Goal: Information Seeking & Learning: Learn about a topic

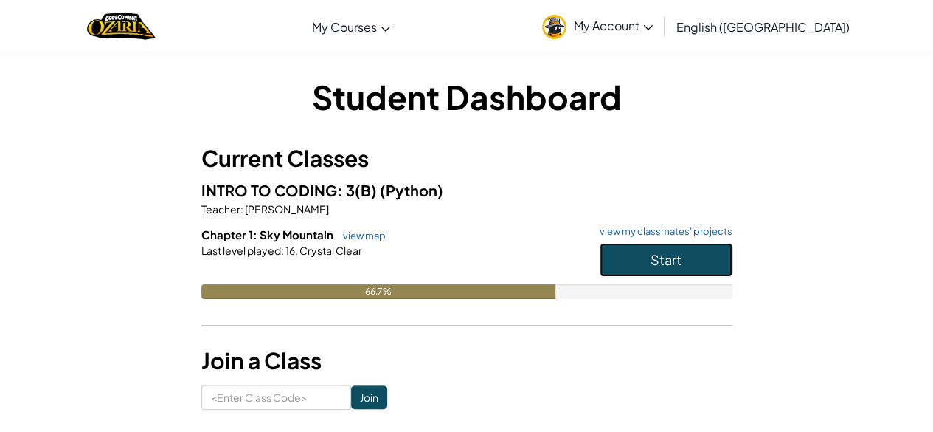
click at [704, 255] on button "Start" at bounding box center [666, 260] width 133 height 34
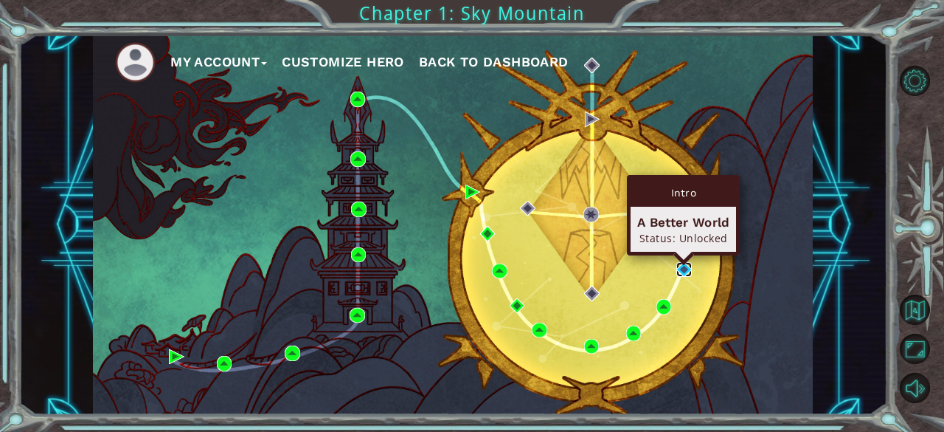
click at [688, 272] on img at bounding box center [684, 269] width 15 height 15
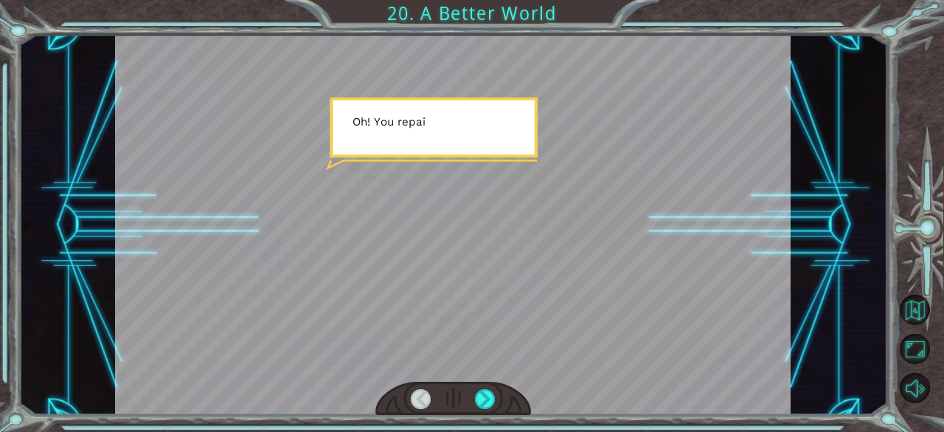
click at [540, 288] on div at bounding box center [453, 225] width 676 height 380
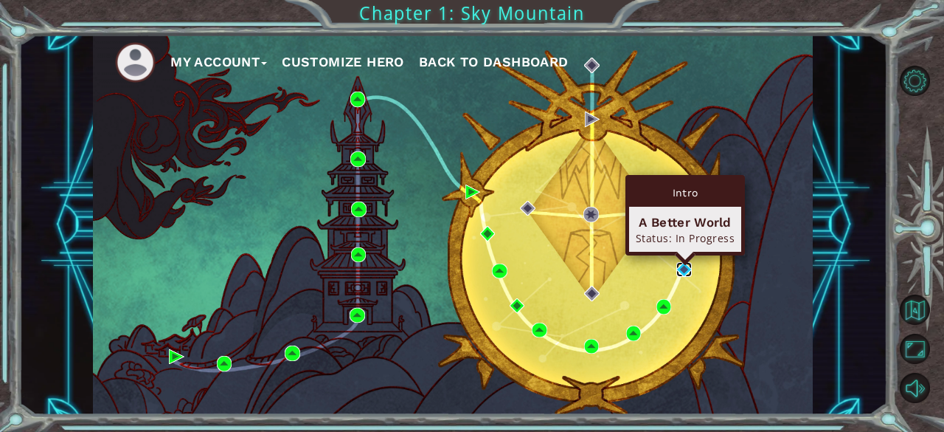
click at [680, 263] on img at bounding box center [684, 269] width 15 height 15
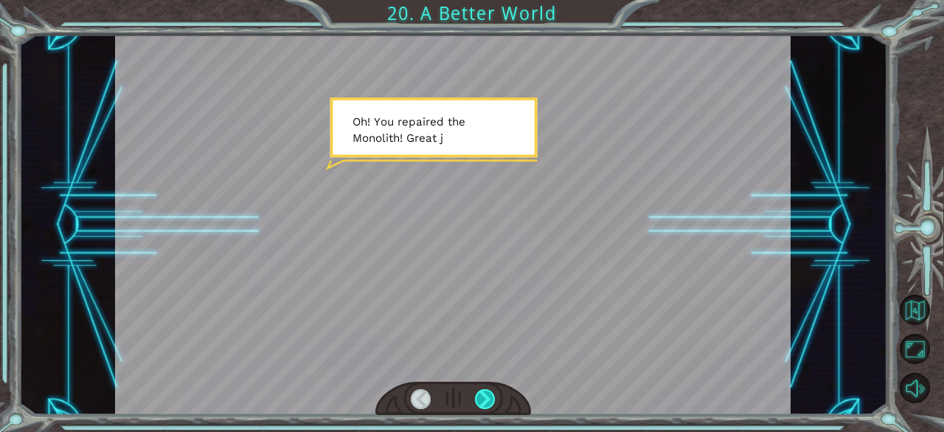
click at [475, 390] on div at bounding box center [485, 399] width 21 height 21
click at [519, 396] on div at bounding box center [454, 398] width 156 height 34
click at [482, 398] on div at bounding box center [485, 399] width 21 height 21
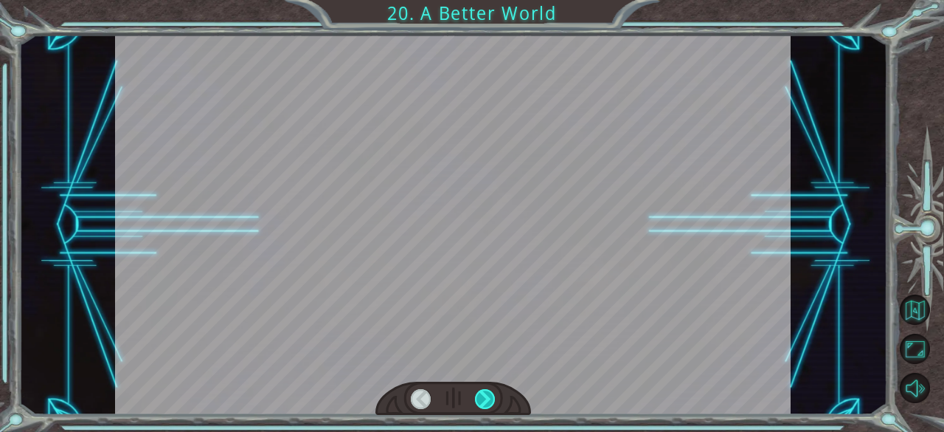
click at [482, 398] on div at bounding box center [485, 399] width 21 height 21
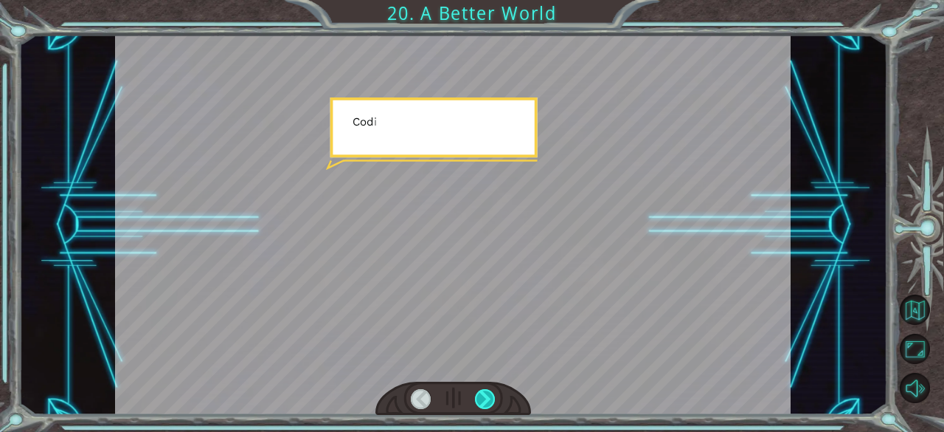
click at [482, 397] on div at bounding box center [485, 399] width 21 height 21
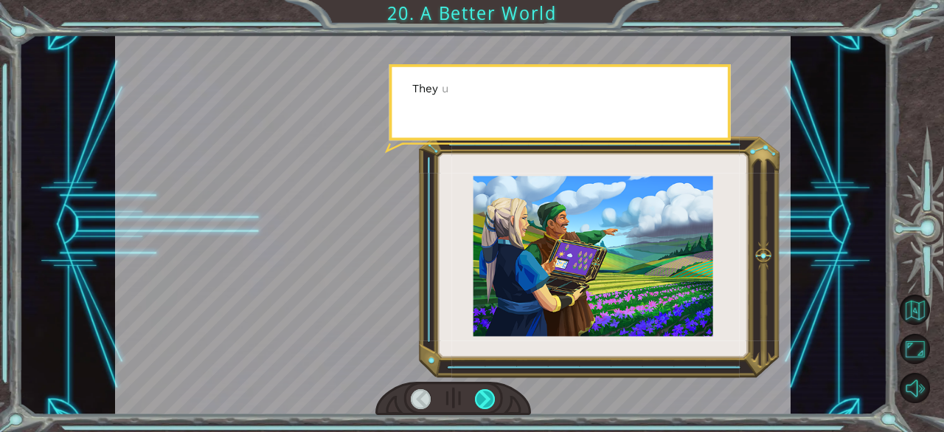
click at [481, 394] on div at bounding box center [485, 399] width 21 height 21
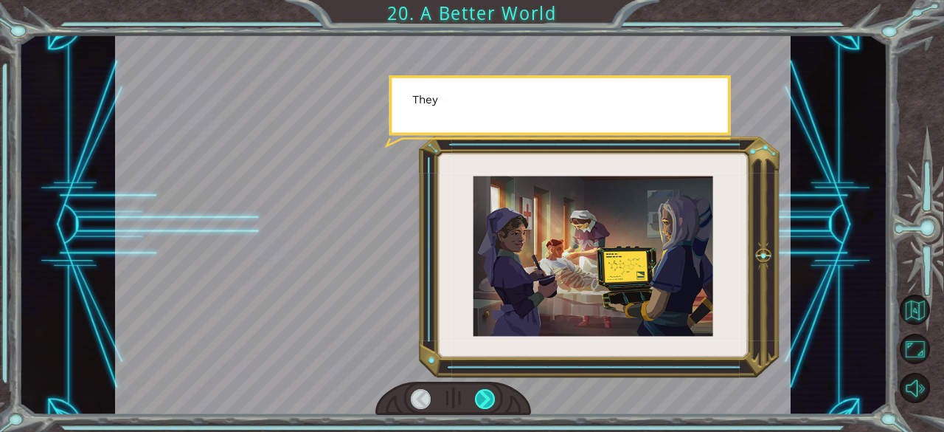
click at [481, 393] on div at bounding box center [485, 399] width 21 height 21
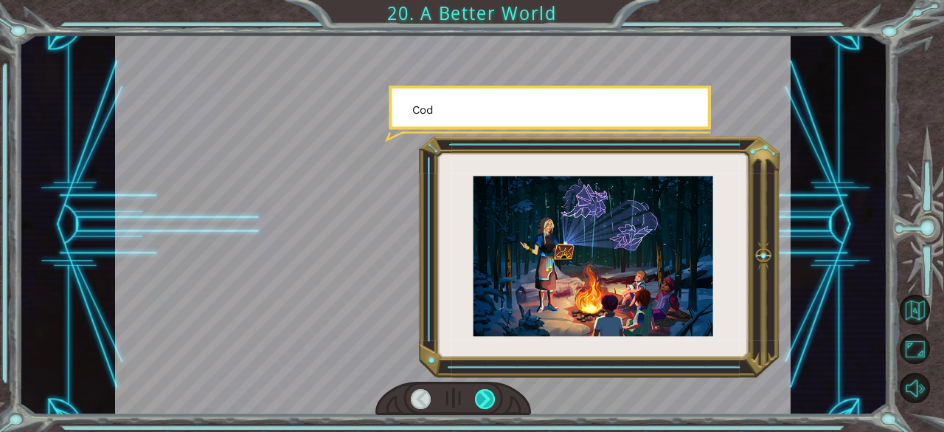
click at [481, 393] on div at bounding box center [485, 399] width 21 height 21
click at [481, 391] on div at bounding box center [485, 399] width 21 height 21
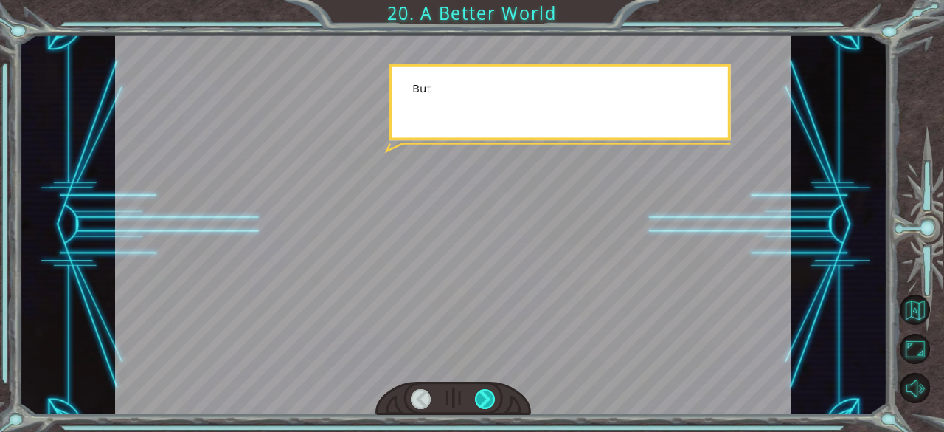
click at [481, 391] on div at bounding box center [485, 399] width 21 height 21
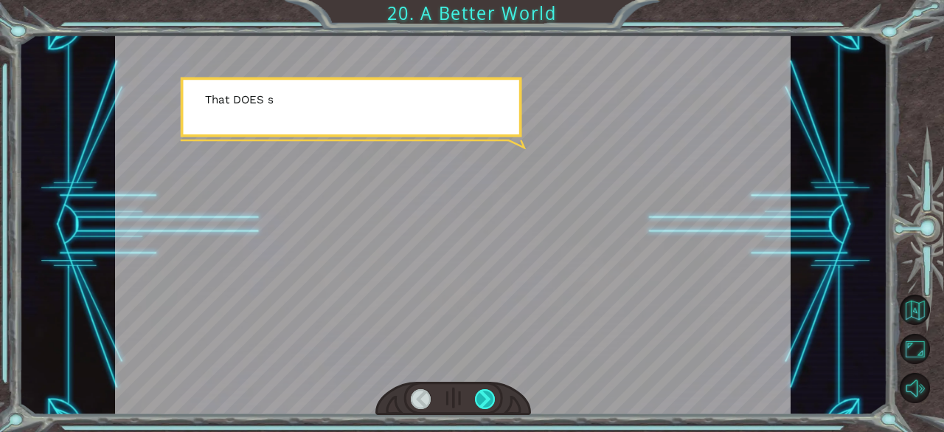
click at [481, 391] on div at bounding box center [485, 399] width 21 height 21
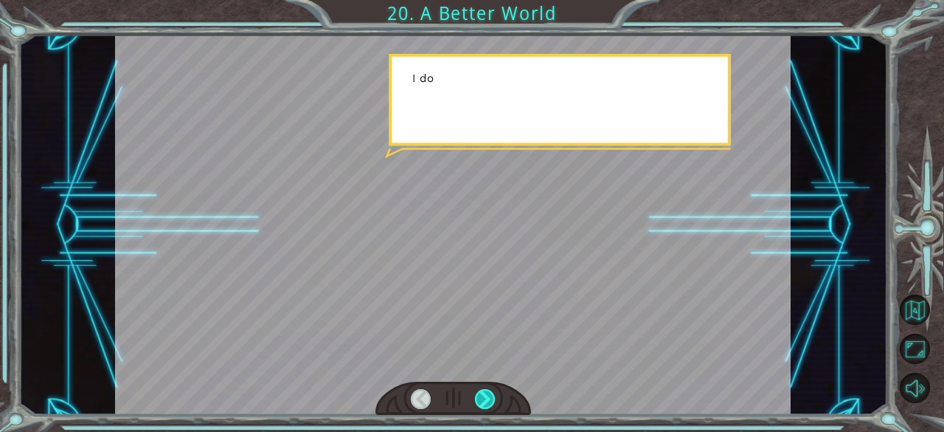
click at [481, 389] on div at bounding box center [485, 399] width 21 height 21
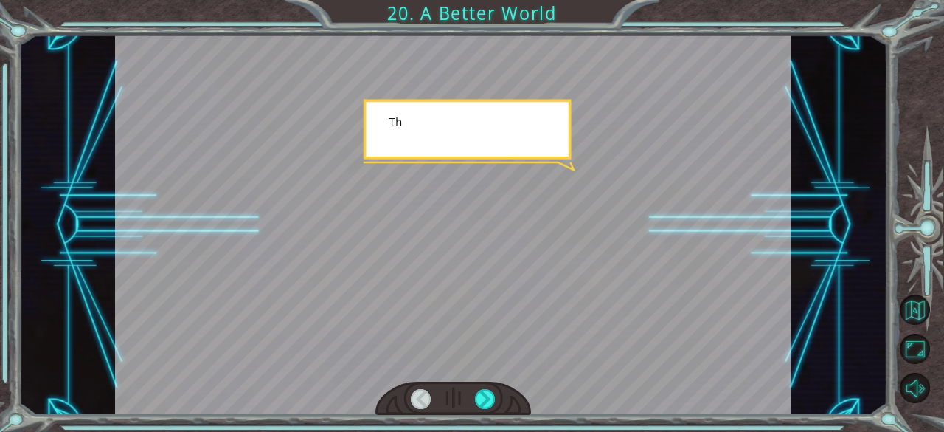
click at [481, 386] on div at bounding box center [454, 398] width 156 height 34
click at [480, 388] on div at bounding box center [454, 398] width 156 height 34
click at [479, 393] on div at bounding box center [485, 399] width 21 height 21
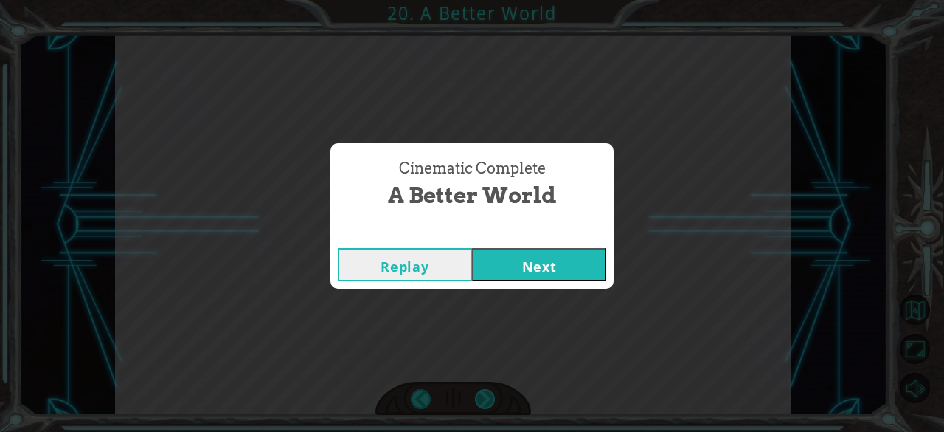
click at [479, 393] on div "Cinematic Complete A Better World Replay Next" at bounding box center [472, 216] width 944 height 432
click at [494, 273] on button "Next" at bounding box center [539, 264] width 134 height 33
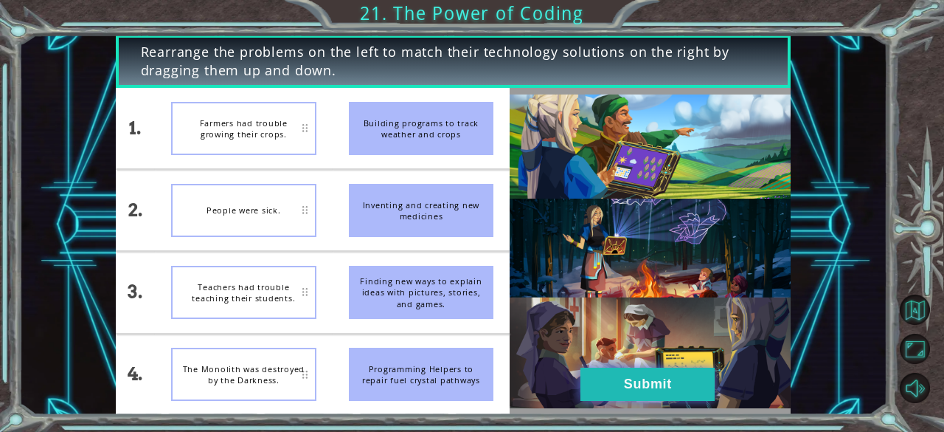
click at [639, 382] on button "Submit" at bounding box center [648, 383] width 134 height 33
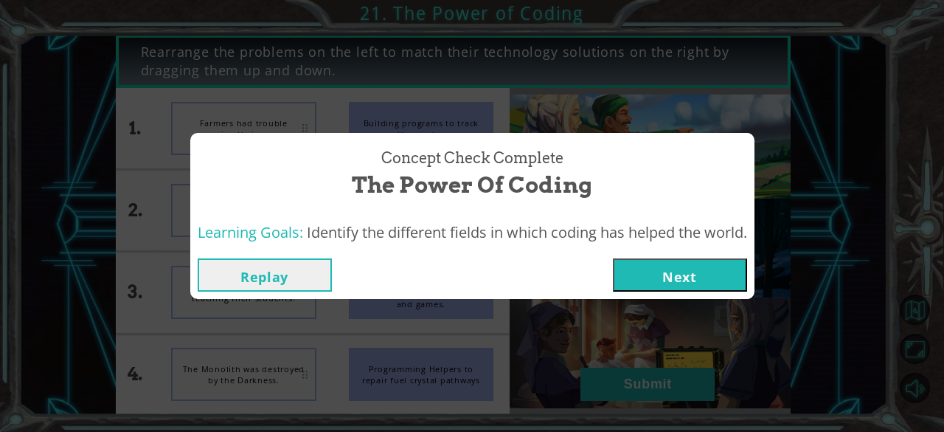
click at [637, 271] on button "Next" at bounding box center [680, 274] width 134 height 33
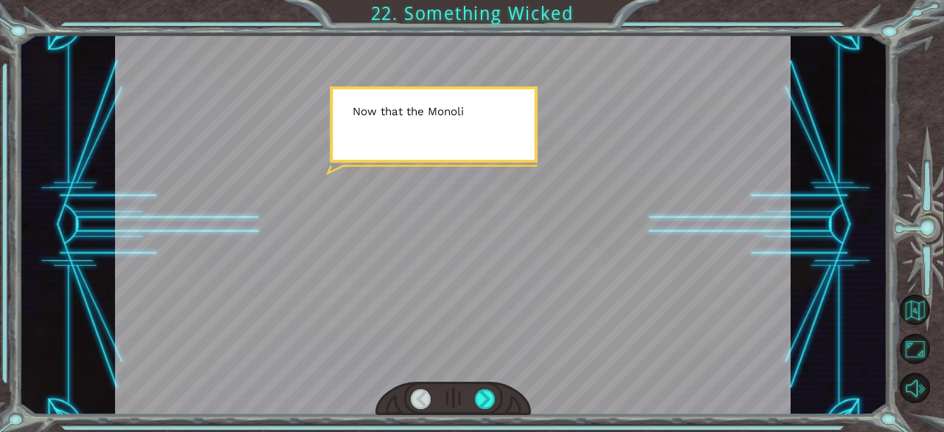
click at [633, 273] on div at bounding box center [453, 225] width 676 height 380
click at [488, 387] on div at bounding box center [454, 398] width 156 height 34
click at [488, 393] on div at bounding box center [485, 399] width 21 height 21
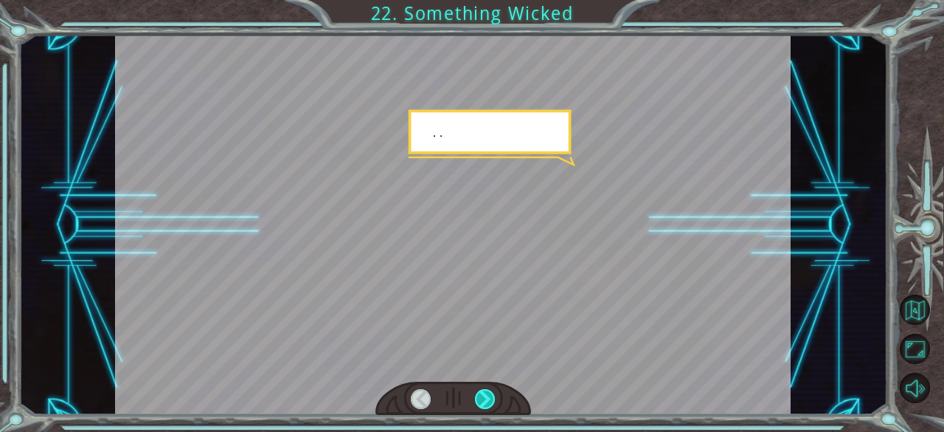
click at [488, 393] on div at bounding box center [485, 399] width 21 height 21
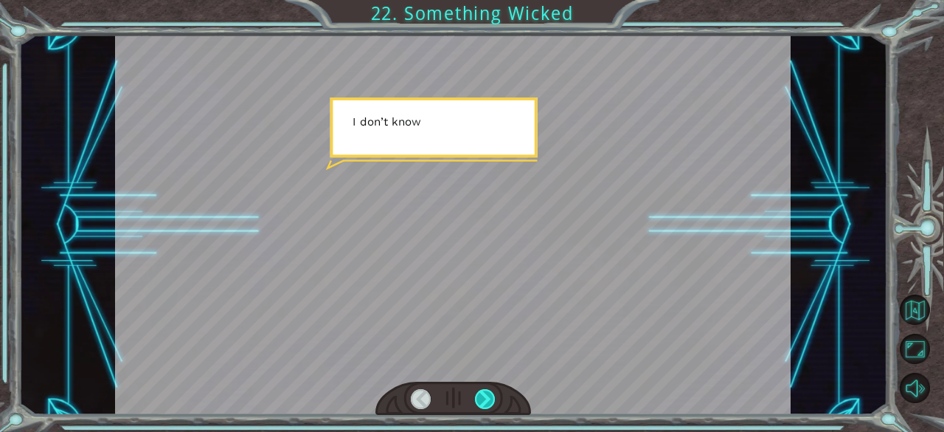
click at [488, 393] on div at bounding box center [485, 399] width 21 height 21
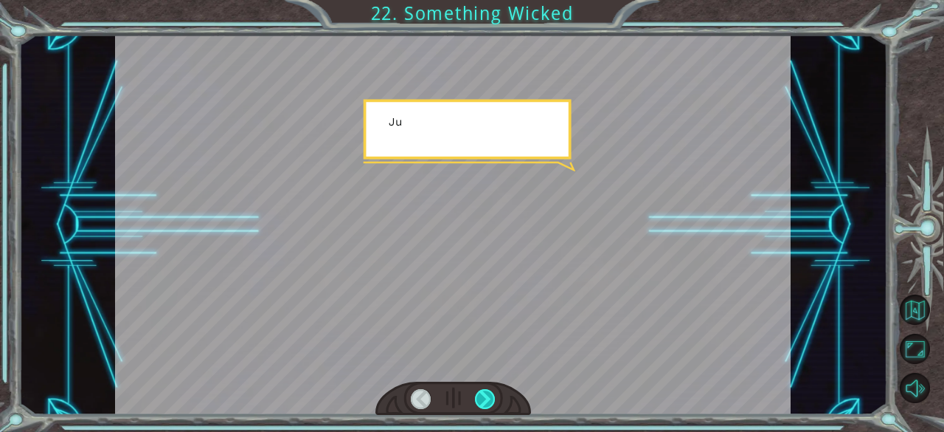
click at [488, 393] on div at bounding box center [485, 399] width 21 height 21
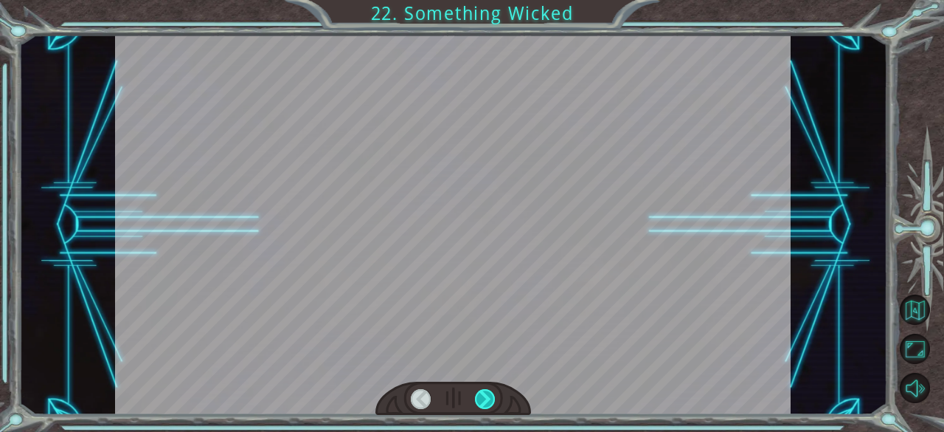
click at [488, 389] on div at bounding box center [485, 399] width 21 height 21
click at [488, 0] on div "Temporary Text N o w t h a t t h e M o n o l i t h i s r e p a i r e d , w e c …" at bounding box center [472, 0] width 944 height 0
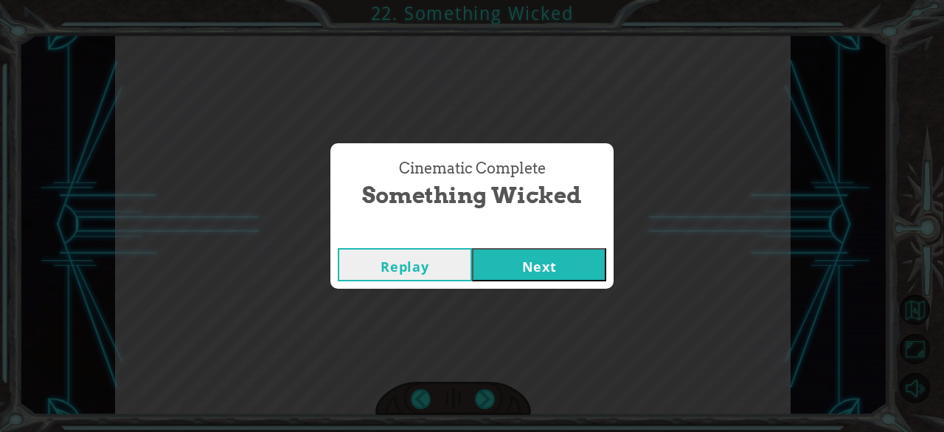
click at [488, 388] on div "Cinematic Complete Something Wicked Replay Next" at bounding box center [472, 216] width 944 height 432
click at [510, 263] on button "Next" at bounding box center [539, 264] width 134 height 33
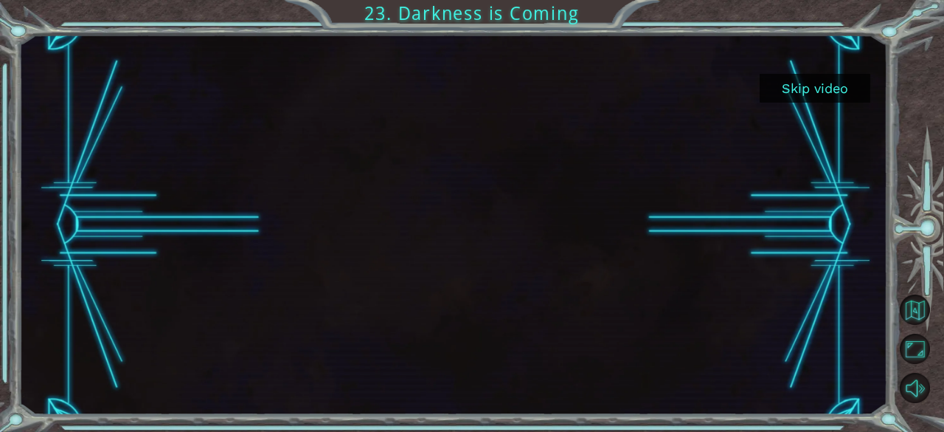
click at [484, 376] on div at bounding box center [454, 225] width 676 height 380
drag, startPoint x: 484, startPoint y: 375, endPoint x: 485, endPoint y: 367, distance: 7.5
click at [484, 374] on div at bounding box center [454, 225] width 676 height 380
click at [803, 106] on div at bounding box center [453, 225] width 869 height 380
click at [806, 92] on button "Skip video" at bounding box center [815, 88] width 111 height 29
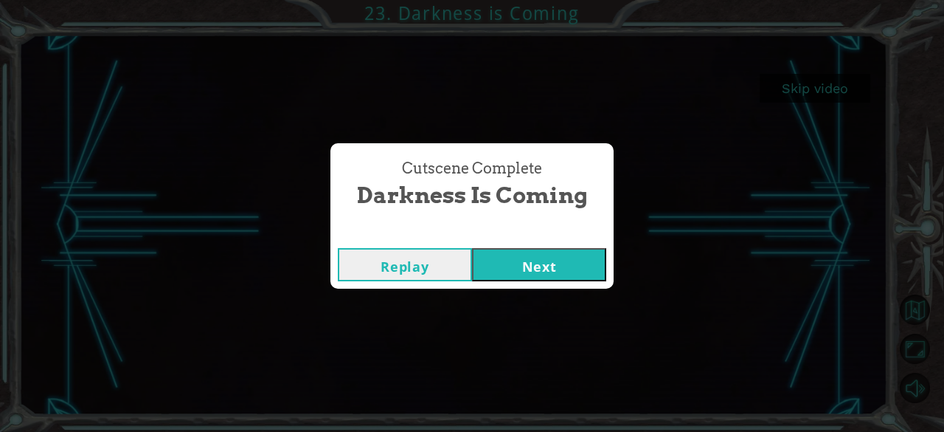
drag, startPoint x: 526, startPoint y: 271, endPoint x: 532, endPoint y: 305, distance: 34.4
click at [526, 272] on button "Next" at bounding box center [539, 264] width 134 height 33
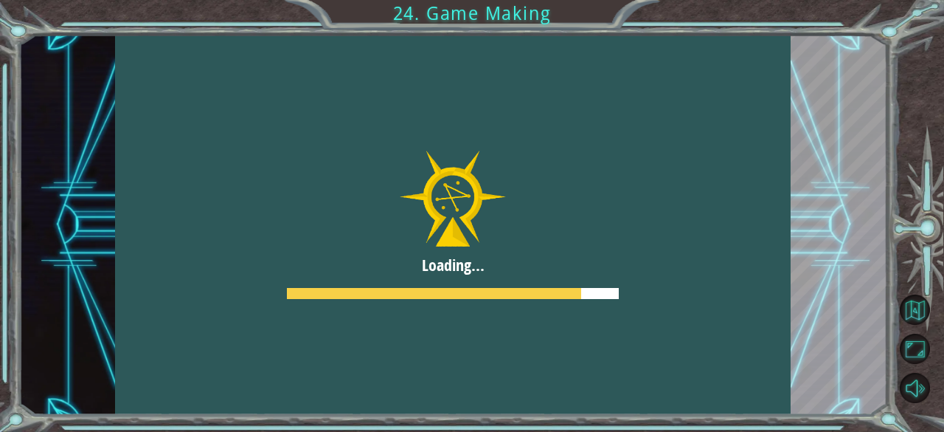
click at [475, 308] on div at bounding box center [453, 225] width 676 height 380
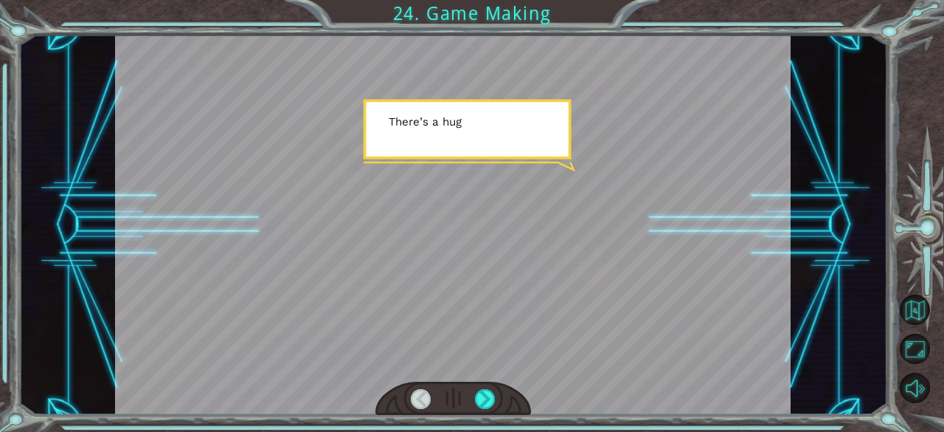
click at [475, 308] on div at bounding box center [453, 225] width 676 height 380
click at [491, 393] on div at bounding box center [485, 399] width 21 height 21
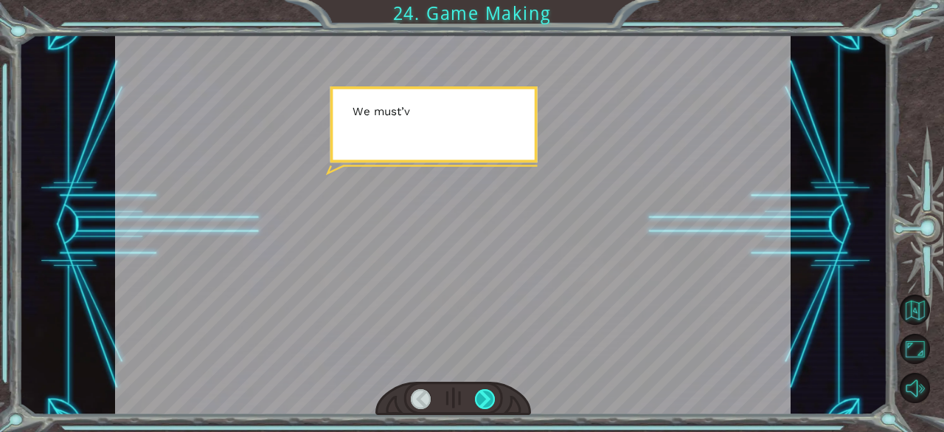
click at [490, 389] on div at bounding box center [485, 399] width 21 height 21
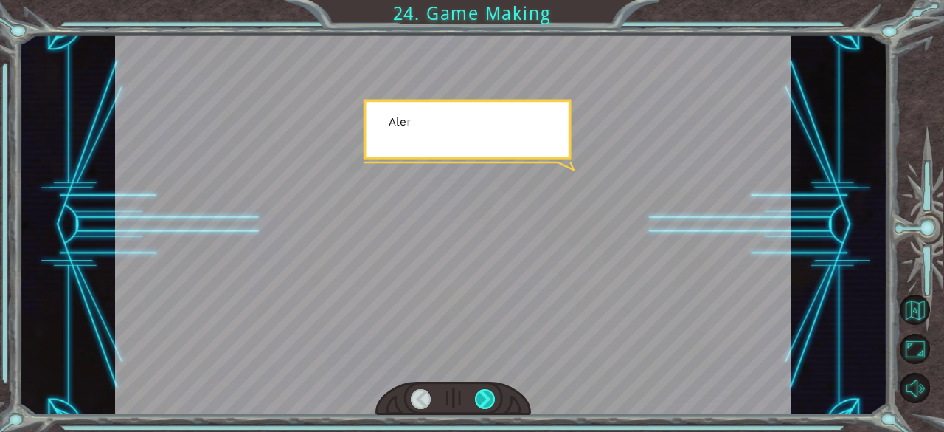
click at [490, 389] on div at bounding box center [485, 399] width 21 height 21
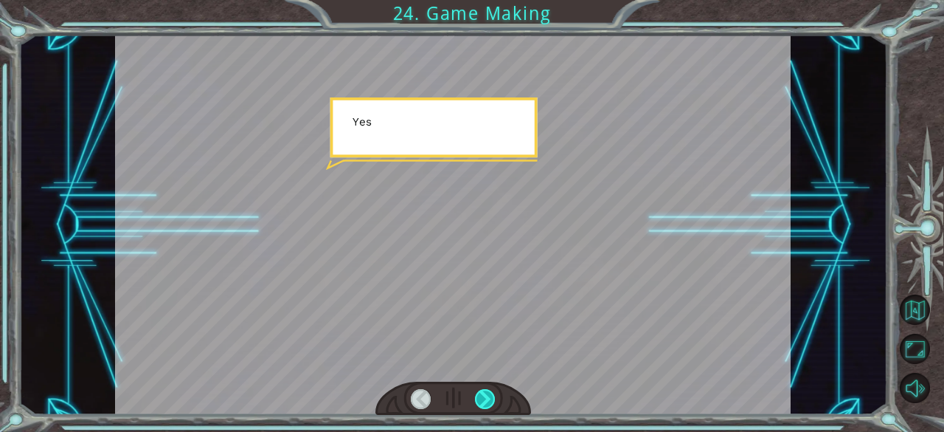
click at [490, 389] on div at bounding box center [485, 399] width 21 height 21
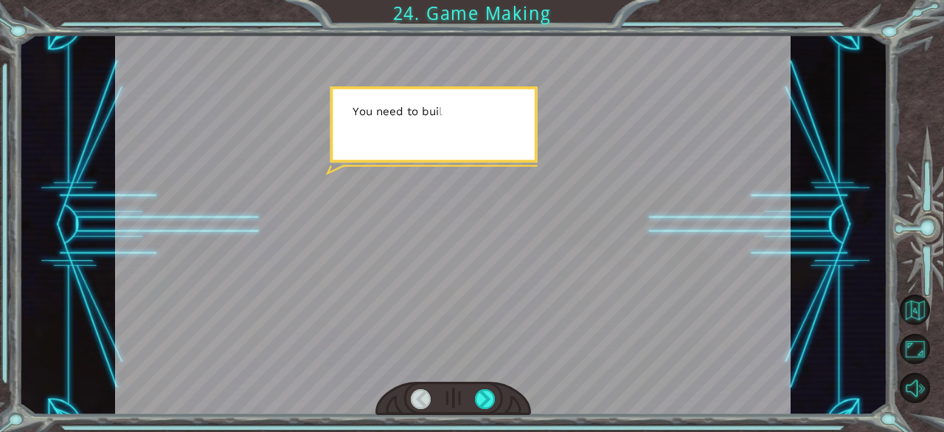
click at [490, 387] on div at bounding box center [454, 398] width 156 height 34
click at [488, 390] on div at bounding box center [485, 399] width 21 height 21
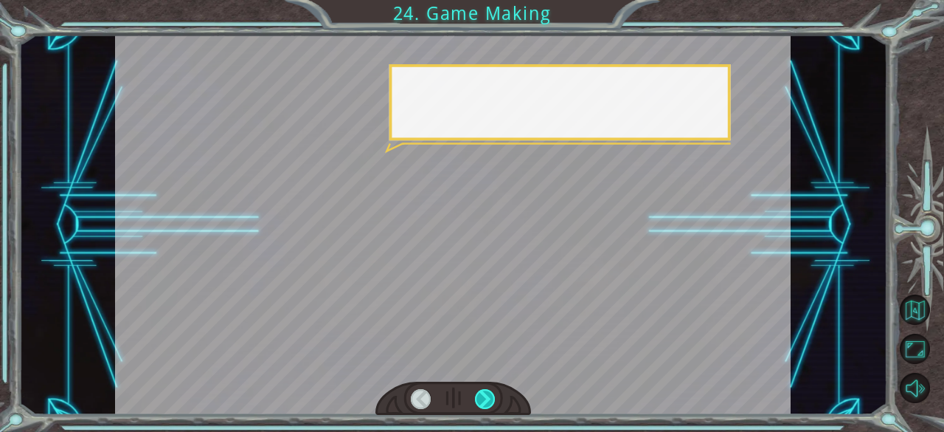
click at [488, 390] on div at bounding box center [485, 399] width 21 height 21
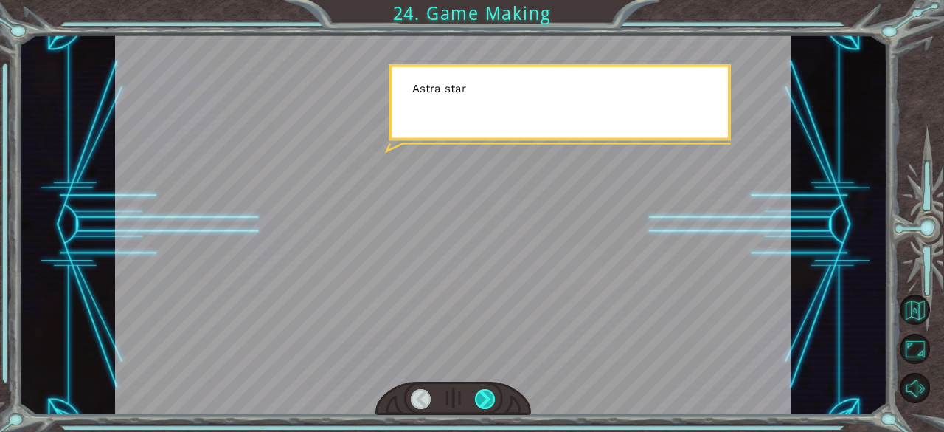
click at [488, 390] on div at bounding box center [485, 399] width 21 height 21
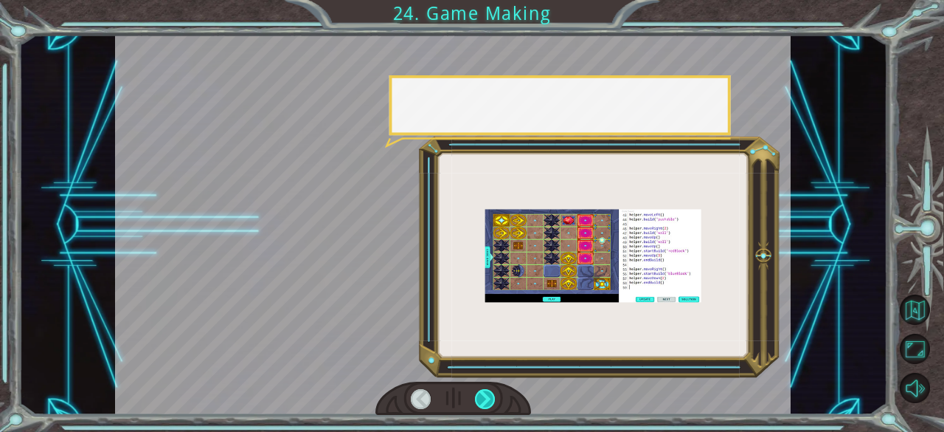
click at [488, 390] on div at bounding box center [485, 399] width 21 height 21
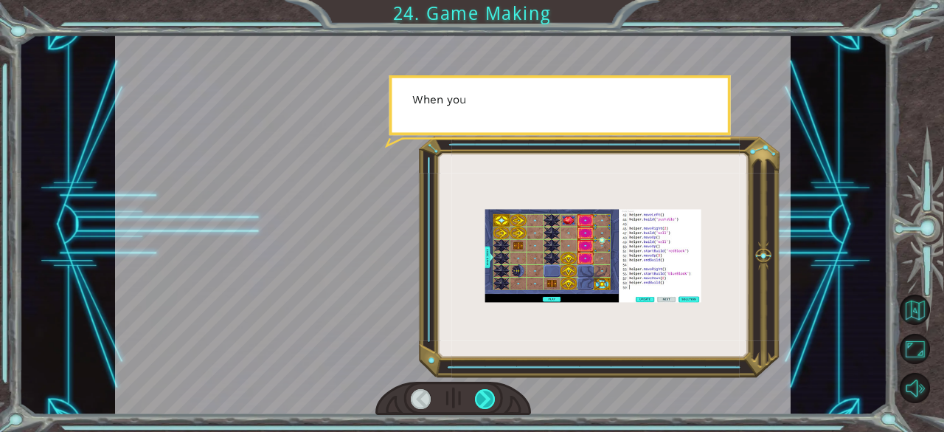
click at [488, 392] on div at bounding box center [485, 399] width 21 height 21
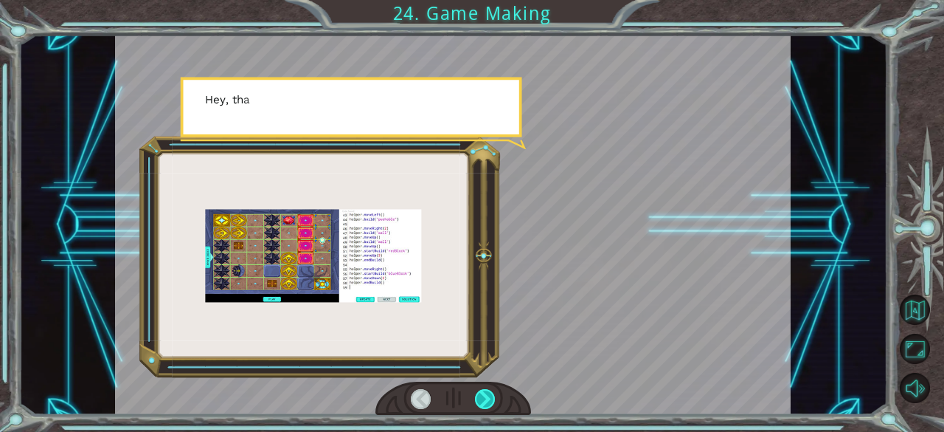
click at [487, 395] on div at bounding box center [485, 399] width 21 height 21
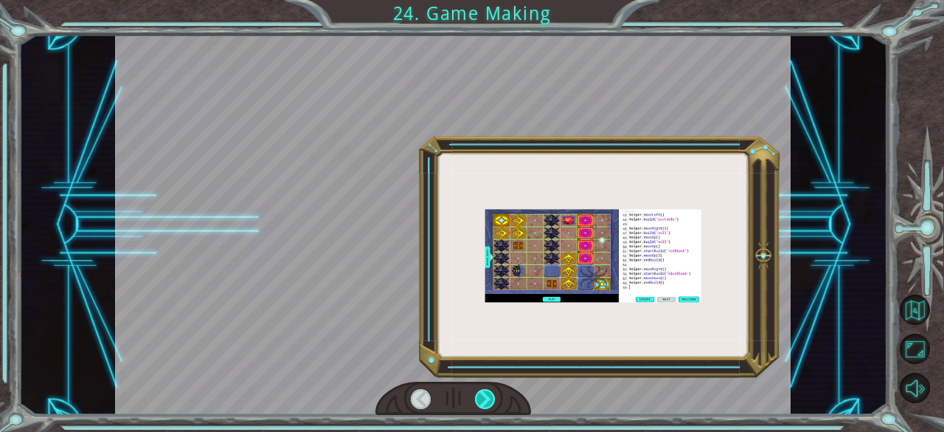
click at [487, 395] on div at bounding box center [485, 399] width 21 height 21
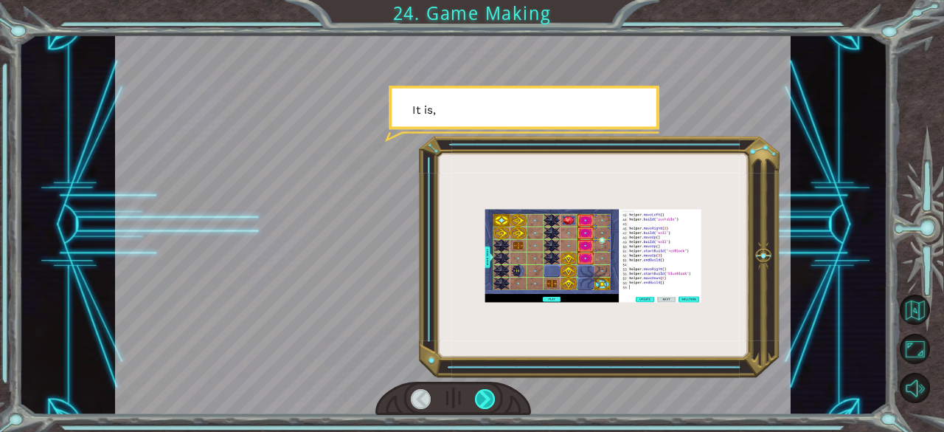
click at [487, 395] on div at bounding box center [485, 399] width 21 height 21
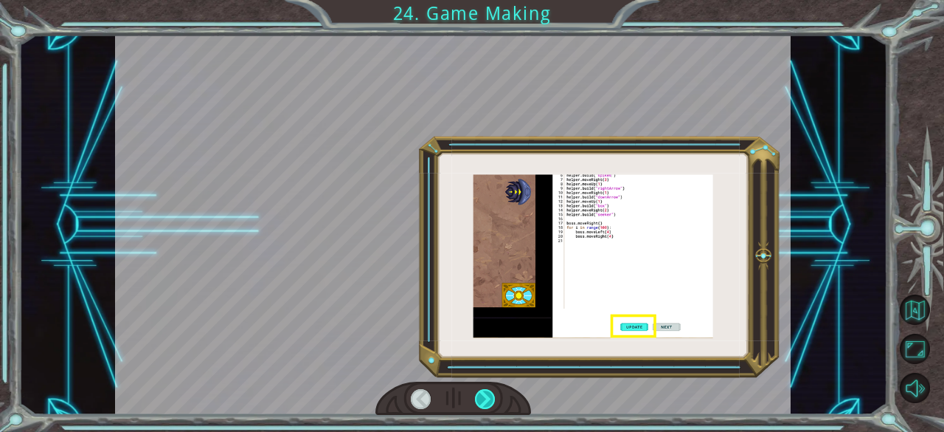
click at [485, 395] on div at bounding box center [485, 399] width 21 height 21
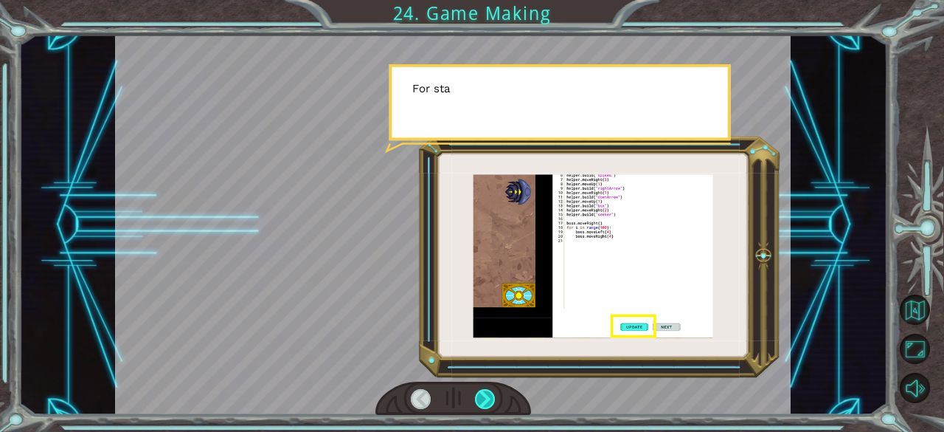
click at [485, 395] on div at bounding box center [485, 399] width 21 height 21
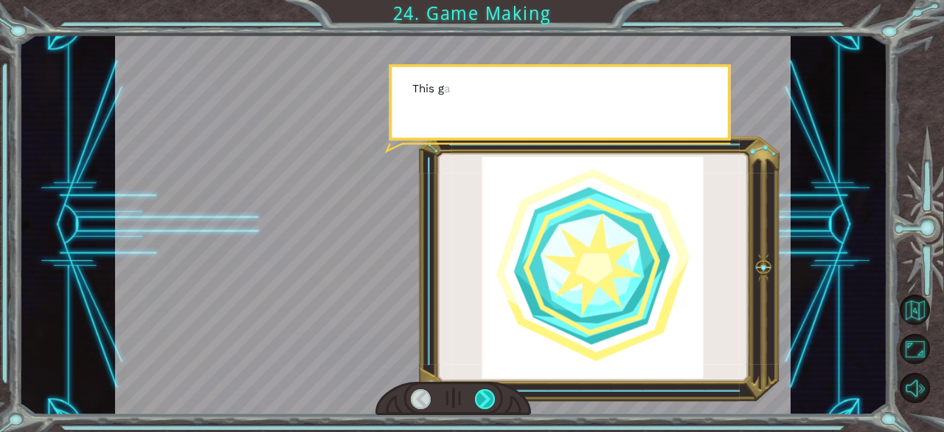
click at [485, 389] on div at bounding box center [485, 399] width 21 height 21
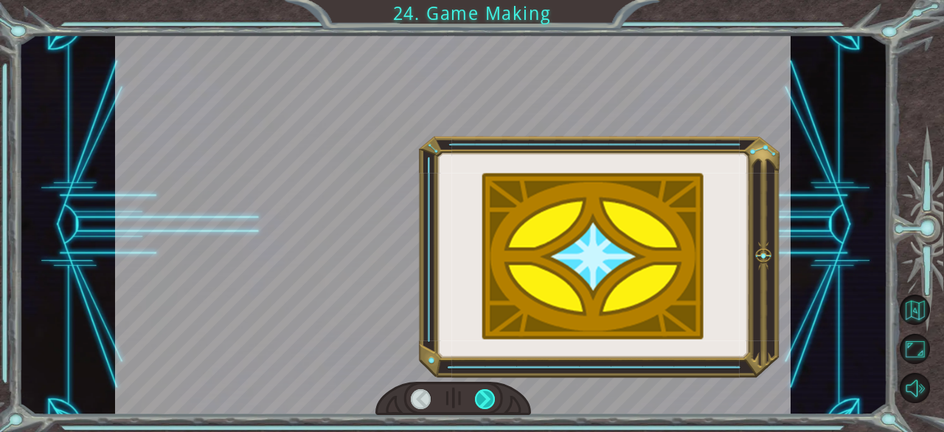
click at [485, 390] on div at bounding box center [485, 399] width 21 height 21
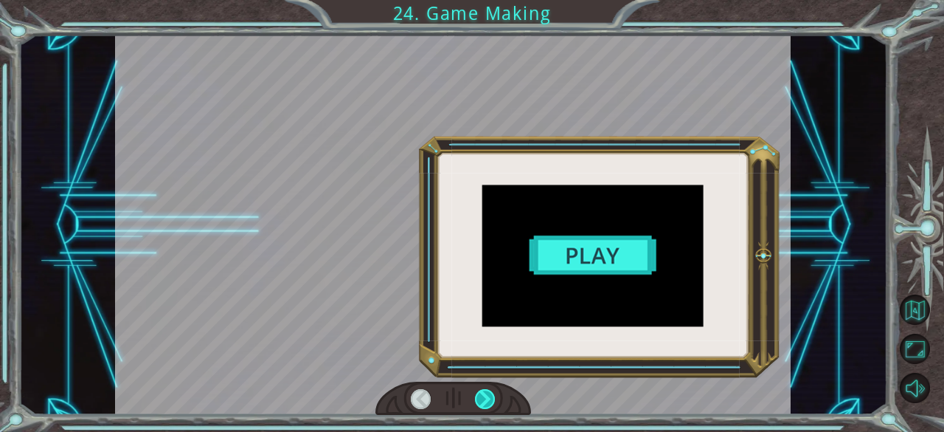
click at [485, 391] on div at bounding box center [485, 399] width 21 height 21
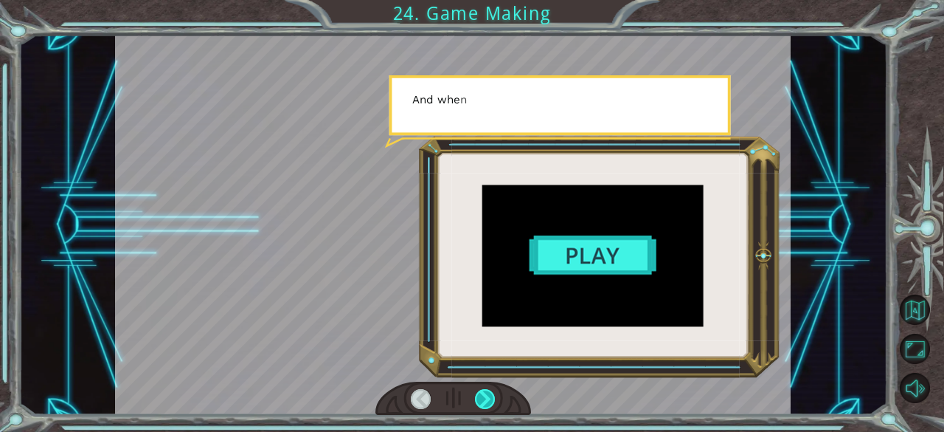
click at [484, 393] on div at bounding box center [485, 399] width 21 height 21
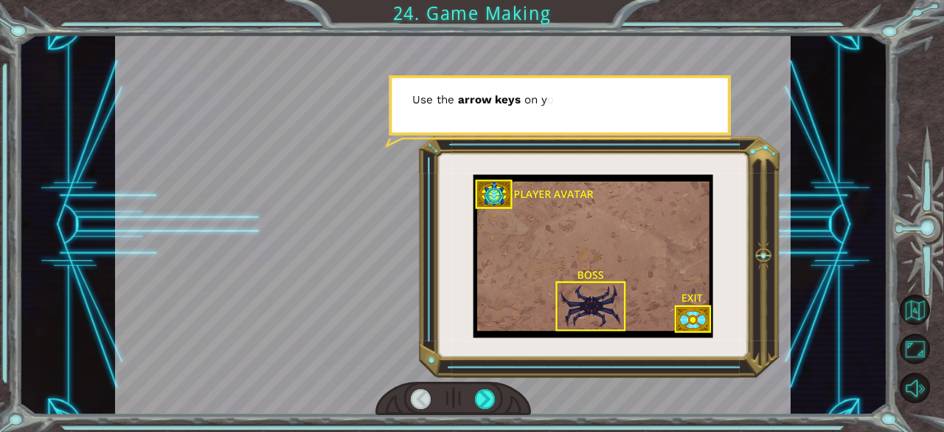
click at [481, 365] on div at bounding box center [453, 225] width 676 height 380
drag, startPoint x: 477, startPoint y: 384, endPoint x: 470, endPoint y: 389, distance: 8.0
click at [470, 389] on div at bounding box center [453, 225] width 676 height 380
click at [477, 392] on div at bounding box center [485, 399] width 21 height 21
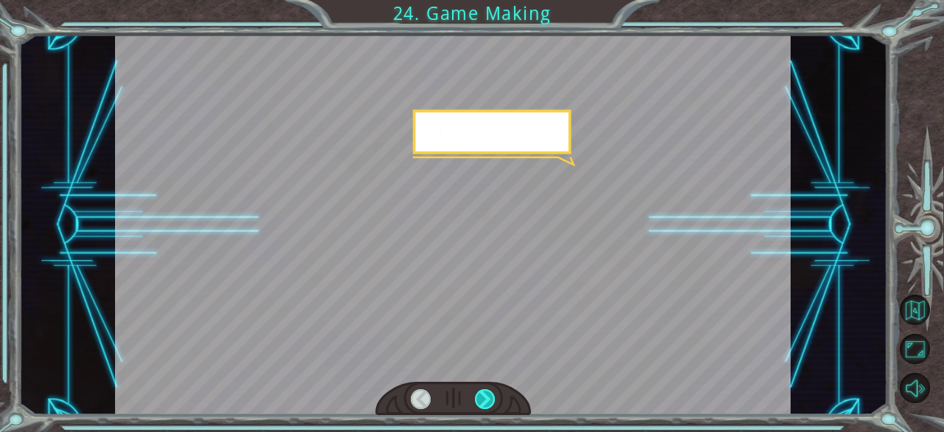
click at [477, 392] on div at bounding box center [485, 399] width 21 height 21
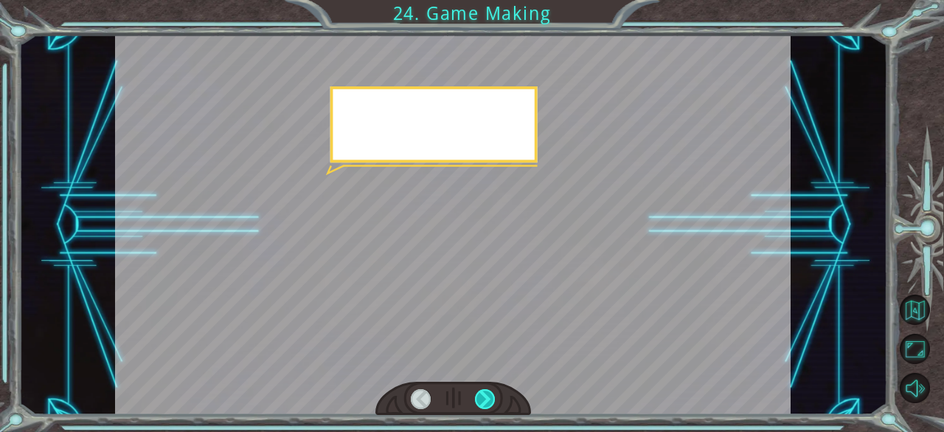
click at [477, 392] on div at bounding box center [485, 399] width 21 height 21
click at [477, 390] on div at bounding box center [485, 399] width 21 height 21
click at [477, 389] on div at bounding box center [485, 399] width 21 height 21
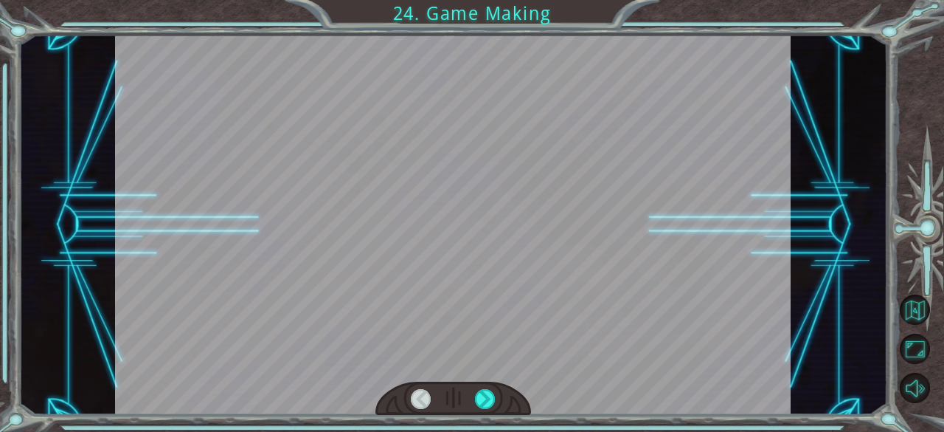
click at [478, 386] on div at bounding box center [454, 398] width 156 height 34
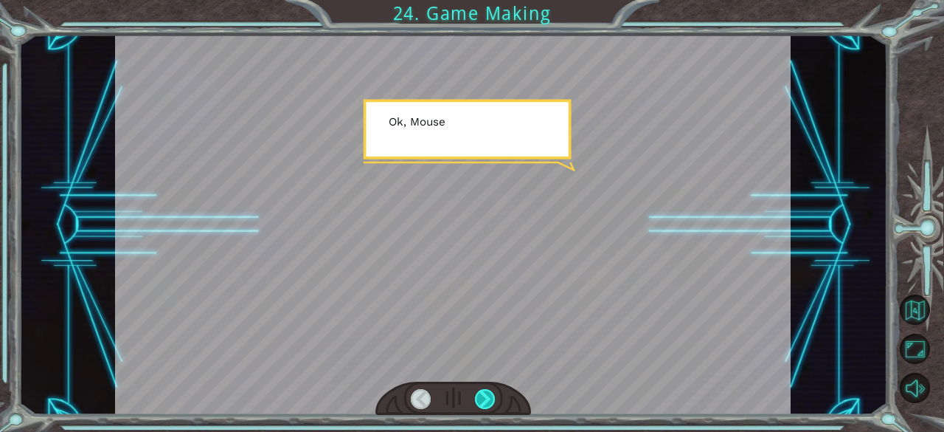
click at [478, 390] on div at bounding box center [485, 399] width 21 height 21
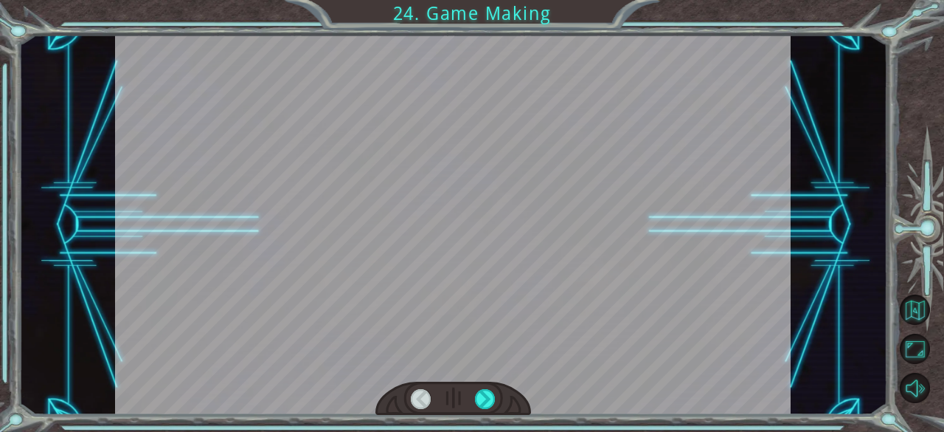
click at [474, 396] on div at bounding box center [454, 398] width 156 height 34
drag, startPoint x: 474, startPoint y: 396, endPoint x: 475, endPoint y: 388, distance: 8.1
click at [474, 391] on div at bounding box center [454, 398] width 156 height 34
click at [476, 386] on div at bounding box center [454, 398] width 156 height 34
click at [477, 0] on div "T h e r e ’ s a h u g e s c a r y c l o u d h e a d i n g t o w a r d s u s ! W…" at bounding box center [472, 0] width 944 height 0
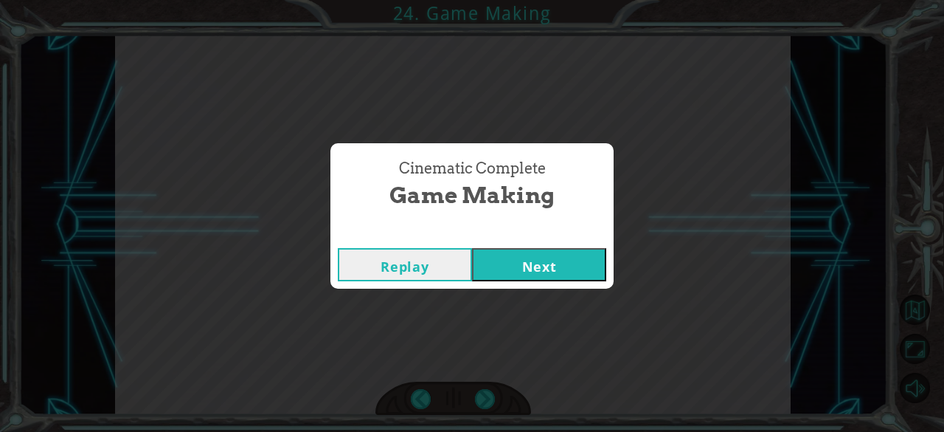
click at [478, 378] on div "Cinematic Complete Game Making Replay Next" at bounding box center [472, 216] width 944 height 432
click at [514, 269] on button "Next" at bounding box center [539, 264] width 134 height 33
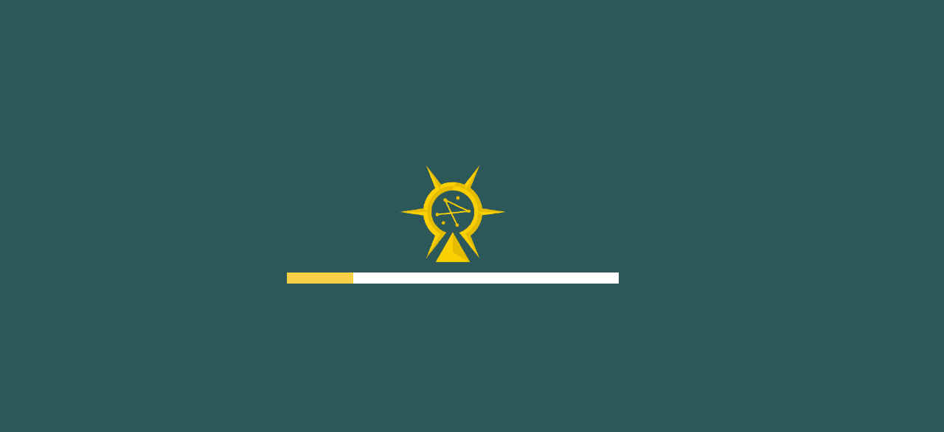
click at [503, 357] on div "Goals Error loading from server. Try refreshing the page. You'll need to join a…" at bounding box center [472, 216] width 944 height 432
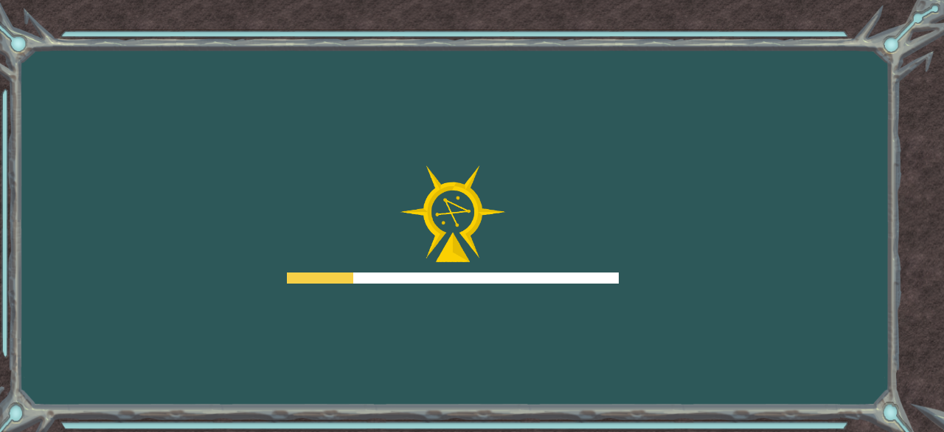
click at [503, 358] on div "Goals Error loading from server. Try refreshing the page. You'll need to join a…" at bounding box center [472, 216] width 944 height 432
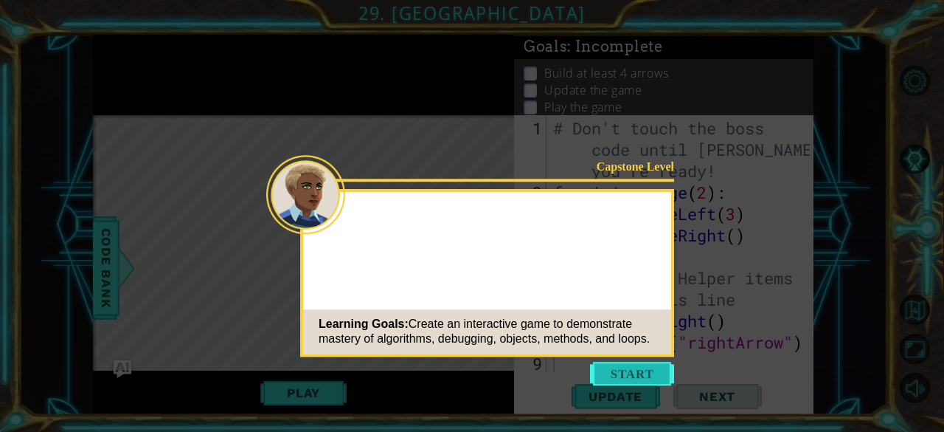
click at [596, 376] on button "Start" at bounding box center [632, 374] width 84 height 24
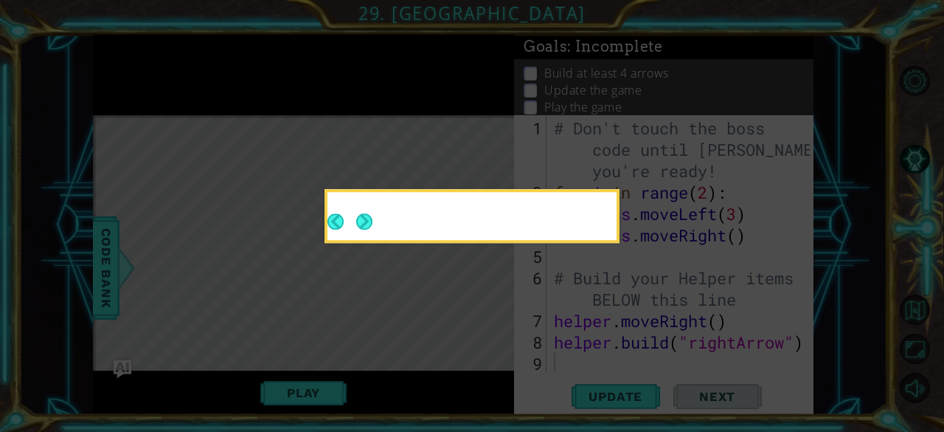
click at [623, 360] on icon at bounding box center [472, 216] width 944 height 432
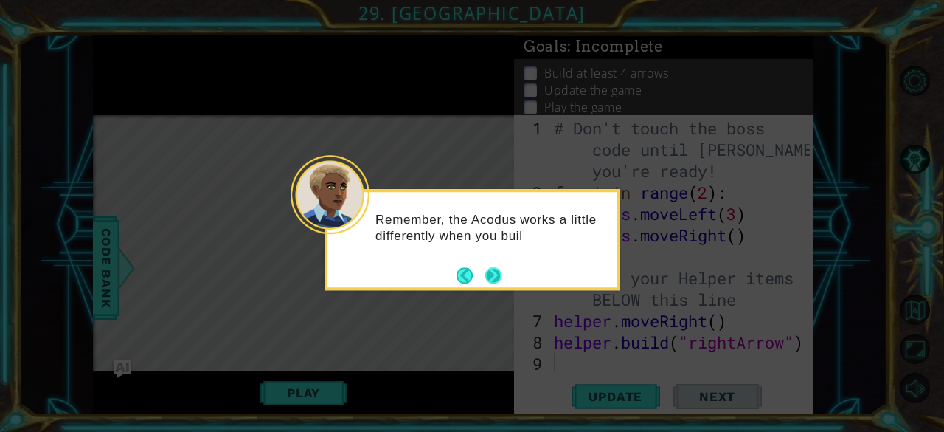
click at [494, 272] on button "Next" at bounding box center [493, 275] width 16 height 16
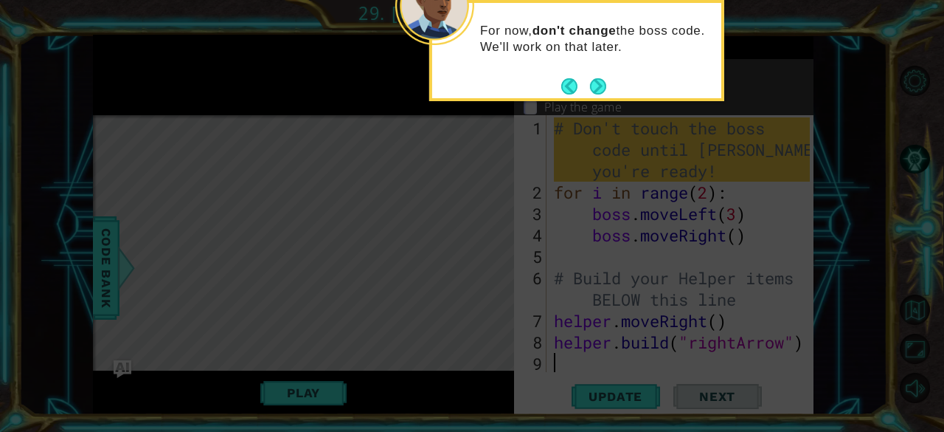
click at [593, 98] on div "For now, don't change the boss code. We'll work on that later." at bounding box center [576, 50] width 295 height 101
click at [606, 88] on button "Next" at bounding box center [598, 86] width 16 height 16
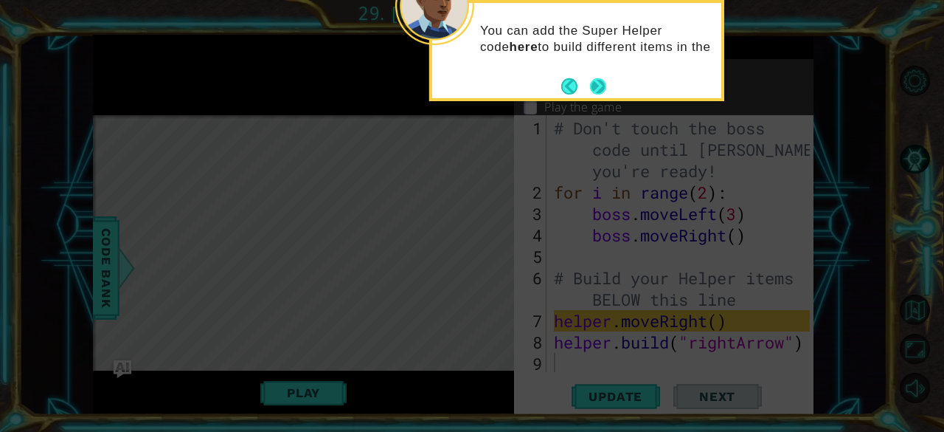
click at [597, 87] on button "Next" at bounding box center [598, 86] width 16 height 16
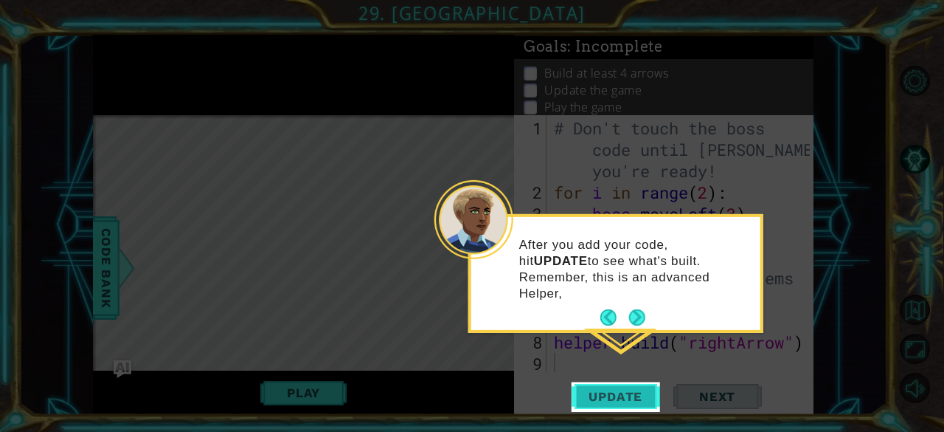
click at [623, 397] on span "Update" at bounding box center [615, 396] width 83 height 15
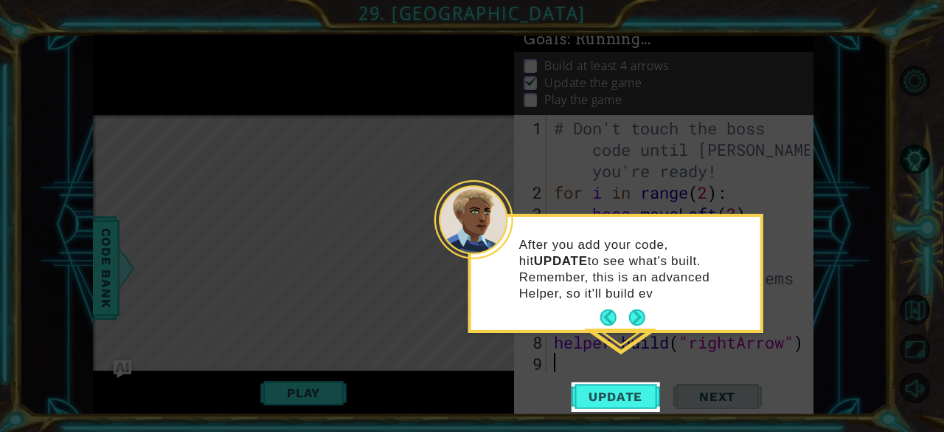
scroll to position [13, 0]
click at [639, 309] on button "Next" at bounding box center [637, 317] width 16 height 16
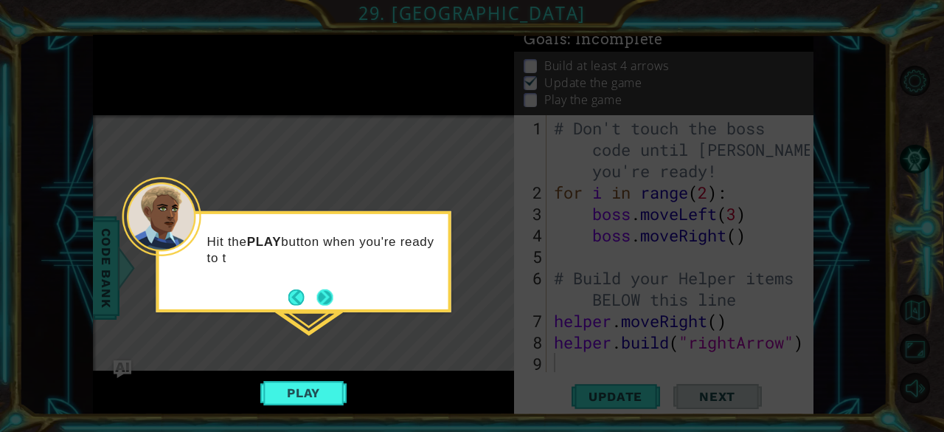
click at [325, 295] on button "Next" at bounding box center [325, 297] width 16 height 16
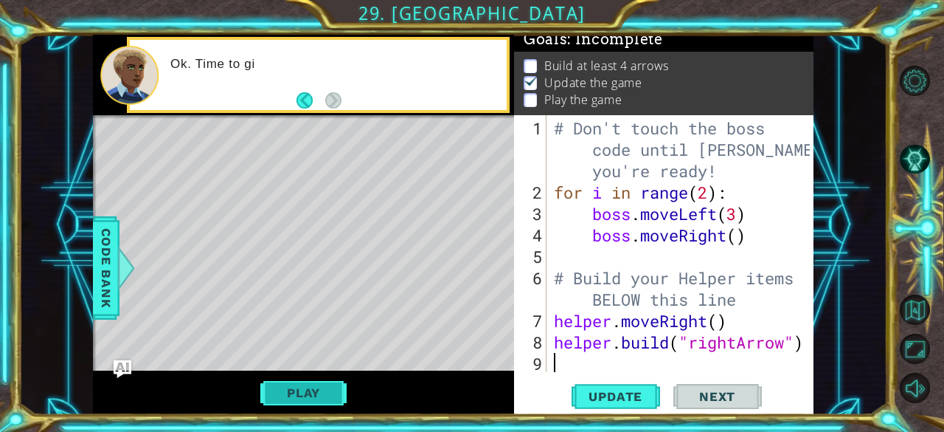
click at [316, 392] on button "Play" at bounding box center [303, 392] width 86 height 28
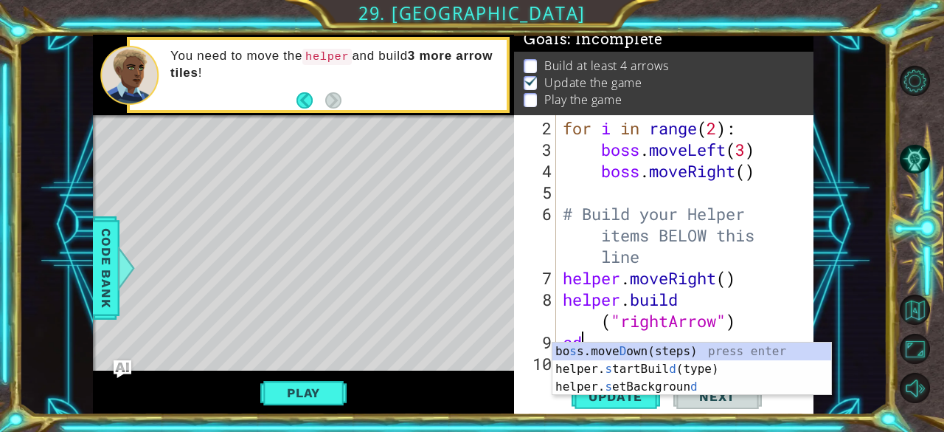
scroll to position [0, 0]
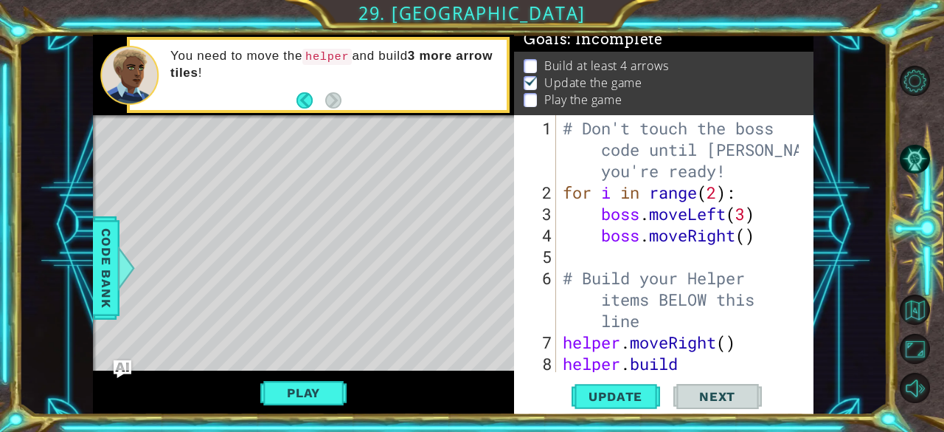
type textarea "sdda"
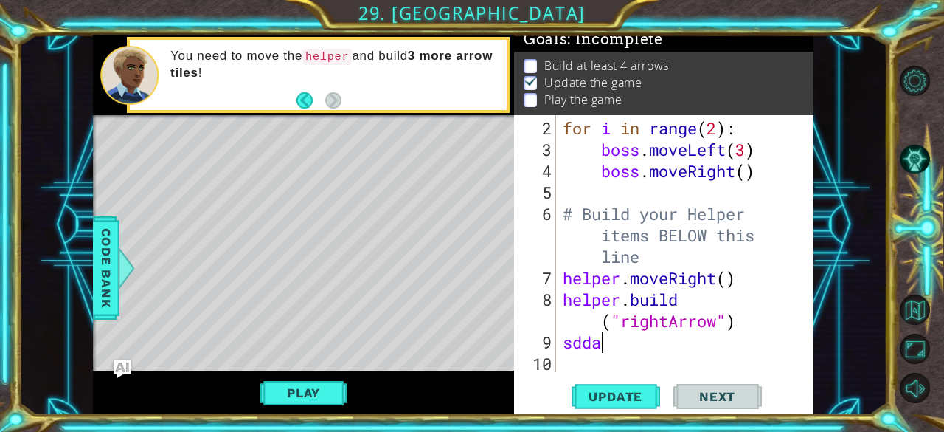
scroll to position [64, 0]
click at [653, 359] on div "for i in range ( 2 ) : boss . moveLeft ( 3 ) boss . moveRight ( ) # Build your …" at bounding box center [683, 267] width 247 height 300
click at [579, 362] on div "for i in range ( 2 ) : boss . moveLeft ( 3 ) boss . moveRight ( ) # Build your …" at bounding box center [683, 267] width 247 height 300
click at [480, 303] on div "Level Map" at bounding box center [434, 332] width 682 height 435
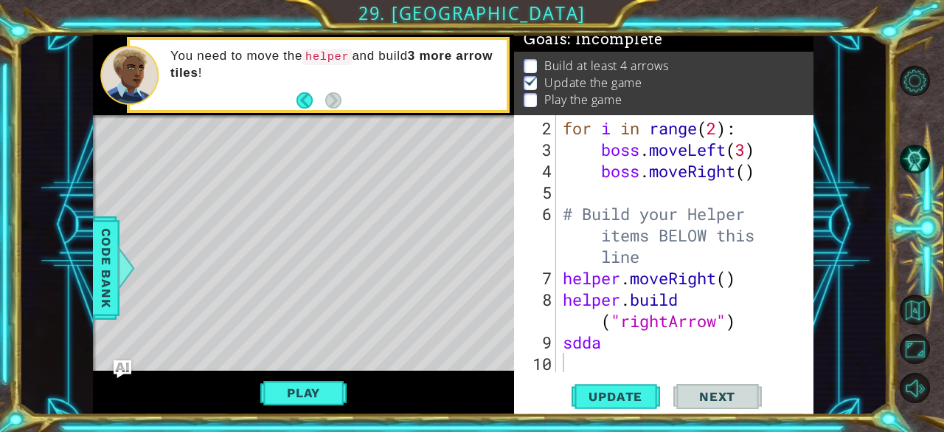
click at [609, 359] on div "for i in range ( 2 ) : boss . moveLeft ( 3 ) boss . moveRight ( ) # Build your …" at bounding box center [683, 267] width 247 height 300
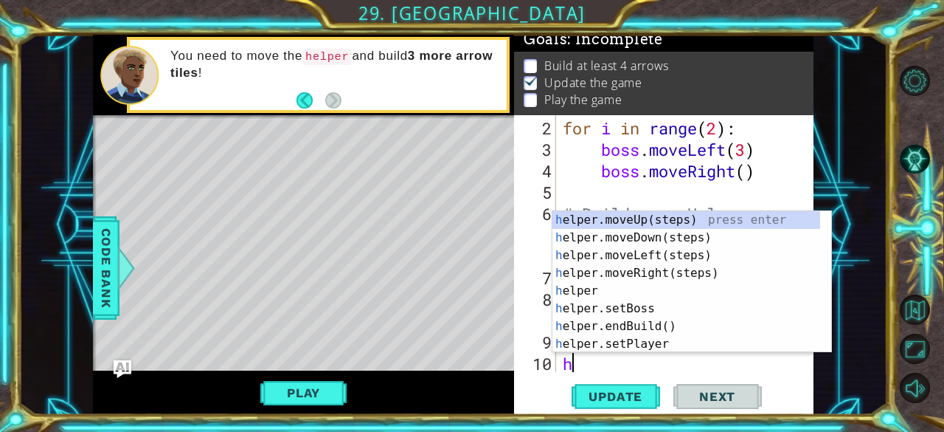
type textarea "he"
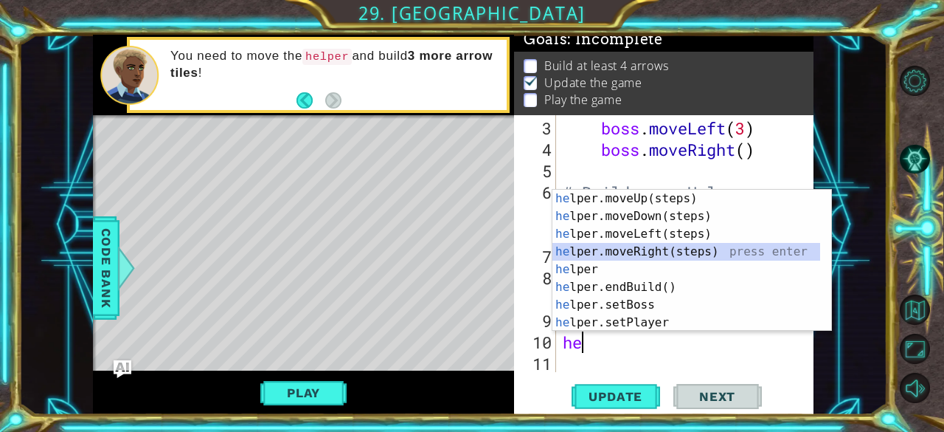
click at [639, 247] on div "he lper.moveUp(steps) press enter he lper.moveDown(steps) press enter he lper.m…" at bounding box center [687, 278] width 269 height 177
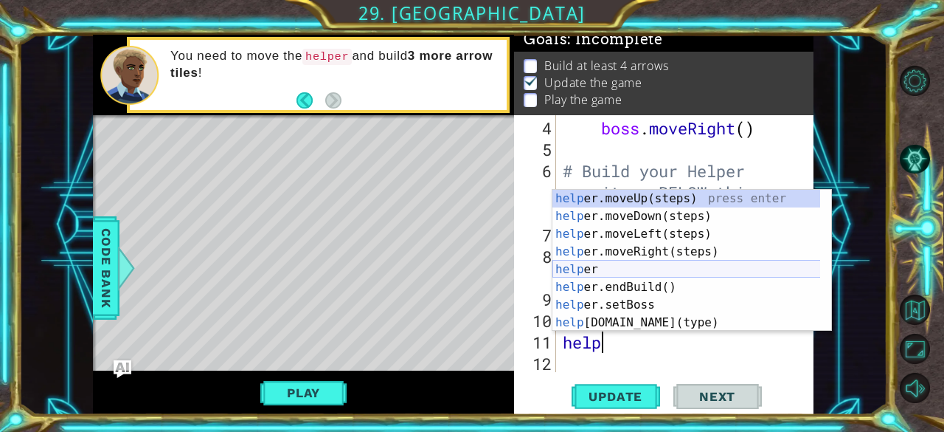
scroll to position [0, 1]
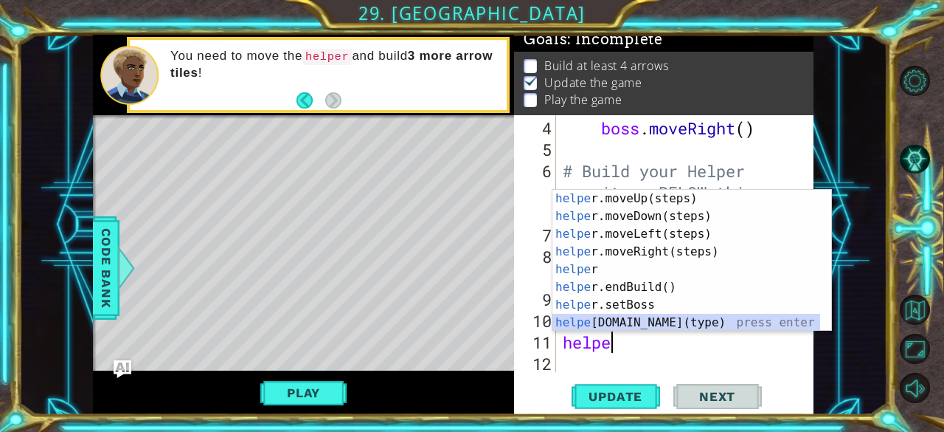
click at [637, 327] on div "helpe [PERSON_NAME]moveUp(steps) press enter helpe r.moveDown(steps) press ente…" at bounding box center [687, 278] width 269 height 177
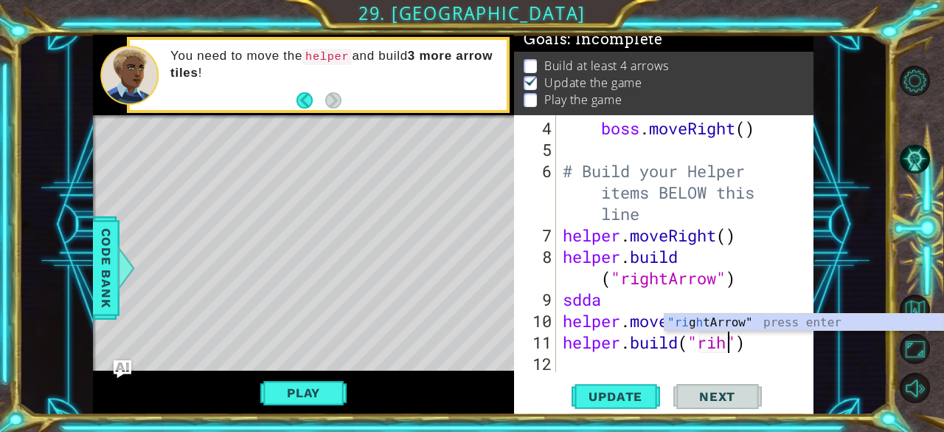
scroll to position [0, 7]
click at [761, 322] on div ""ri [PERSON_NAME]" press enter" at bounding box center [805, 340] width 280 height 53
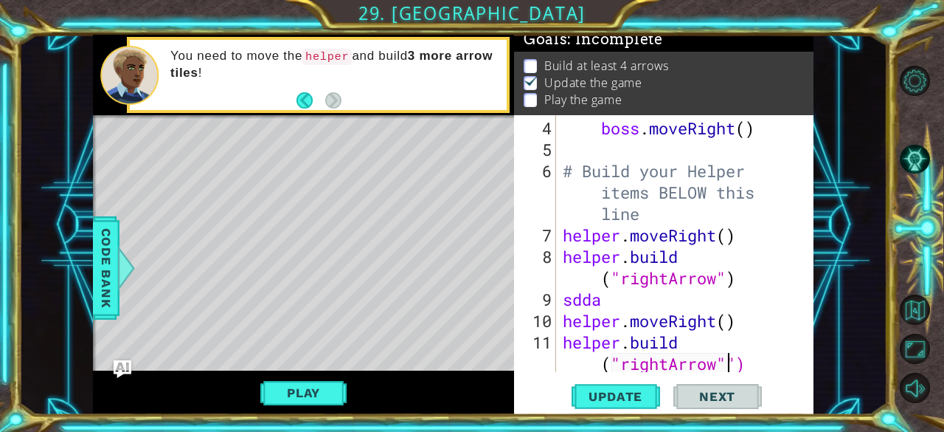
scroll to position [128, 0]
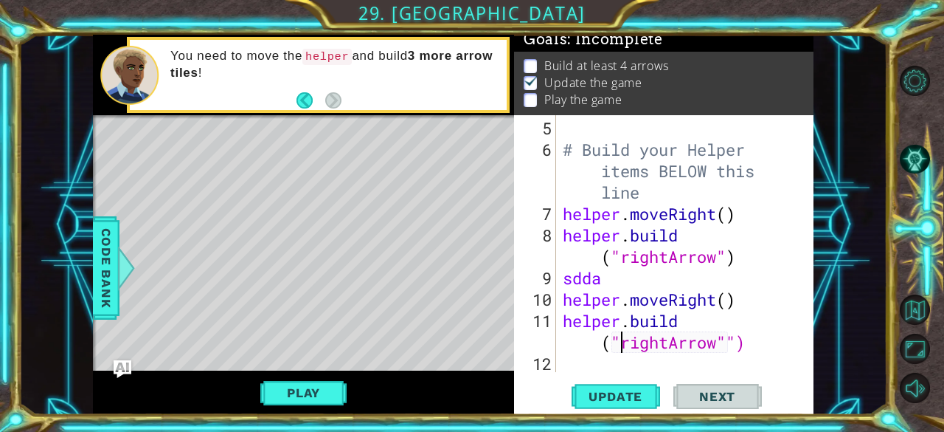
click at [621, 339] on div "# Build your Helper items BELOW this line helper . moveRight ( ) helper . build…" at bounding box center [683, 267] width 247 height 300
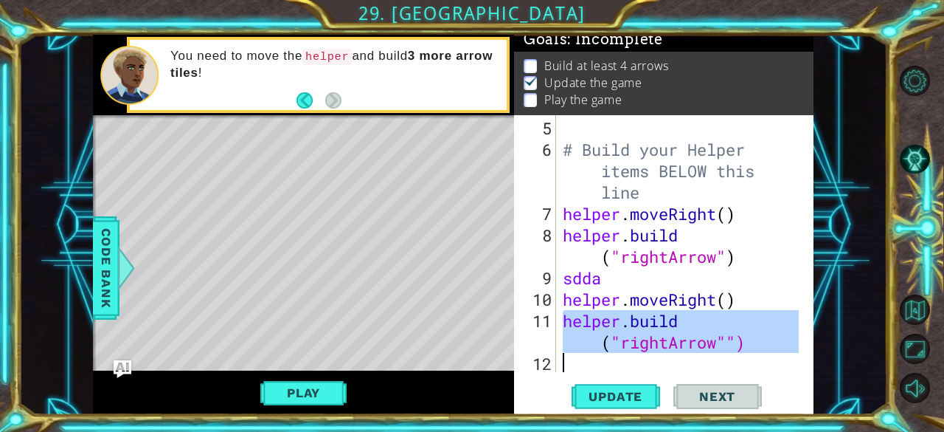
click at [621, 339] on div "# Build your Helper items BELOW this line helper . moveRight ( ) helper . build…" at bounding box center [683, 267] width 247 height 300
type textarea "[DOMAIN_NAME]("rightArrow"")"
paste textarea "Code Area"
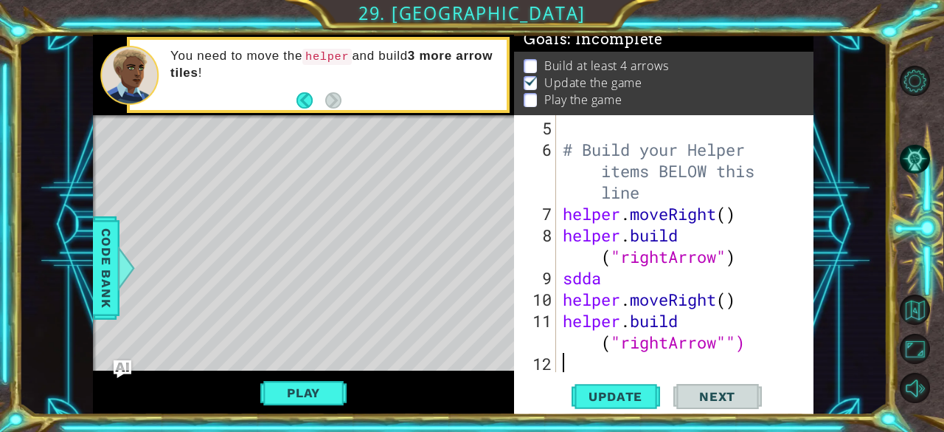
scroll to position [0, 0]
click at [621, 352] on div "# Build your Helper items BELOW this line helper . moveRight ( ) helper . build…" at bounding box center [683, 267] width 247 height 300
paste textarea "Code Area"
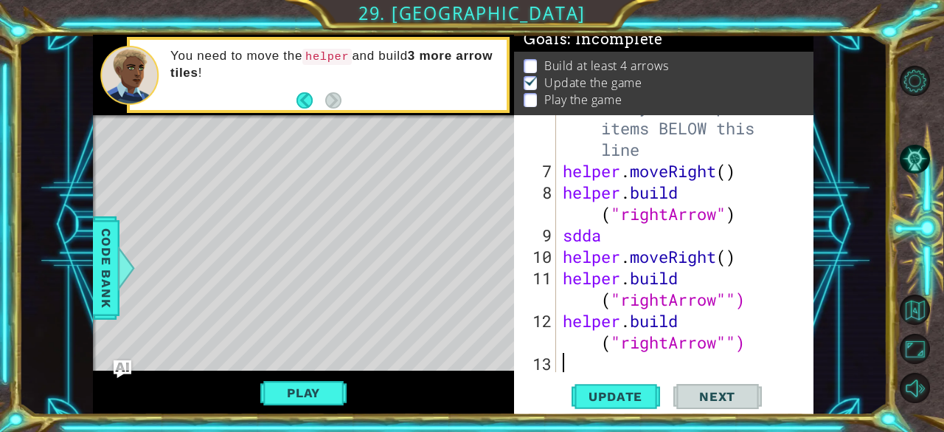
scroll to position [171, 0]
click at [775, 314] on div "# Build your Helper items BELOW this line helper . moveRight ( ) helper . build…" at bounding box center [683, 267] width 247 height 342
click at [772, 309] on div "# Build your Helper items BELOW this line helper . moveRight ( ) helper . build…" at bounding box center [679, 243] width 239 height 257
type textarea "[DOMAIN_NAME]("rightArrow"")"
click at [756, 318] on div "# Build your Helper items BELOW this line helper . moveRight ( ) helper . build…" at bounding box center [683, 267] width 247 height 342
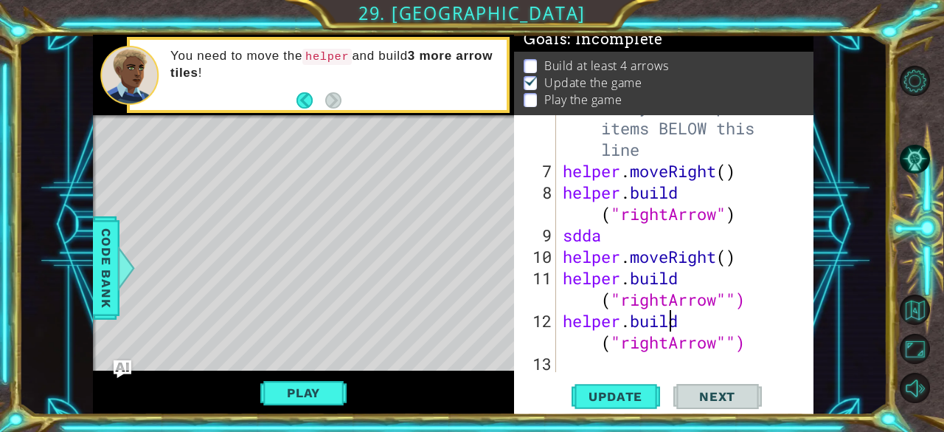
click at [756, 319] on div "# Build your Helper items BELOW this line helper . moveRight ( ) helper . build…" at bounding box center [683, 267] width 247 height 342
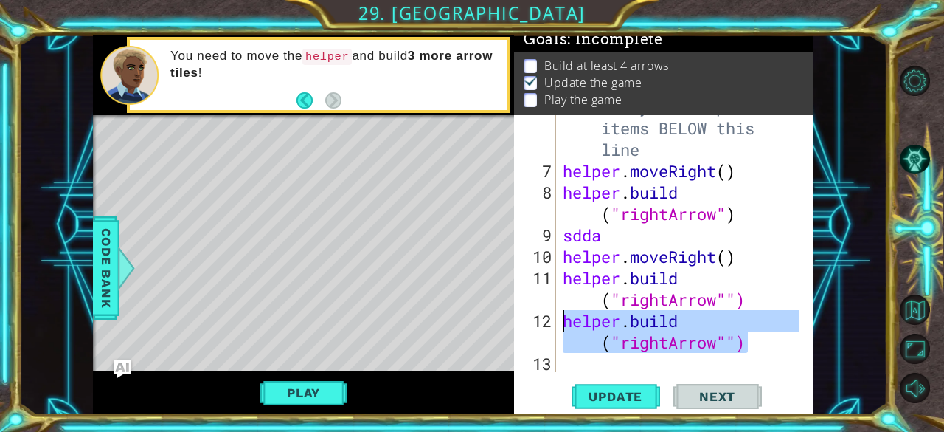
drag, startPoint x: 773, startPoint y: 342, endPoint x: 566, endPoint y: 324, distance: 208.1
click at [566, 324] on div "# Build your Helper items BELOW this line helper . moveRight ( ) helper . build…" at bounding box center [683, 267] width 247 height 342
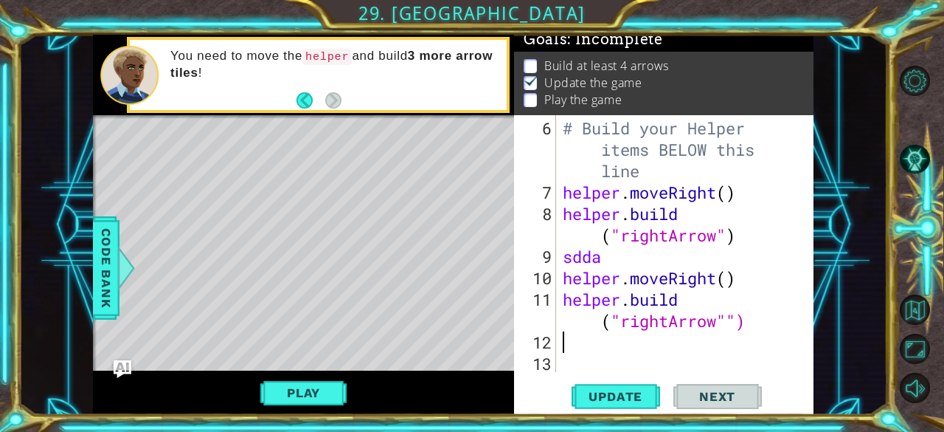
scroll to position [150, 0]
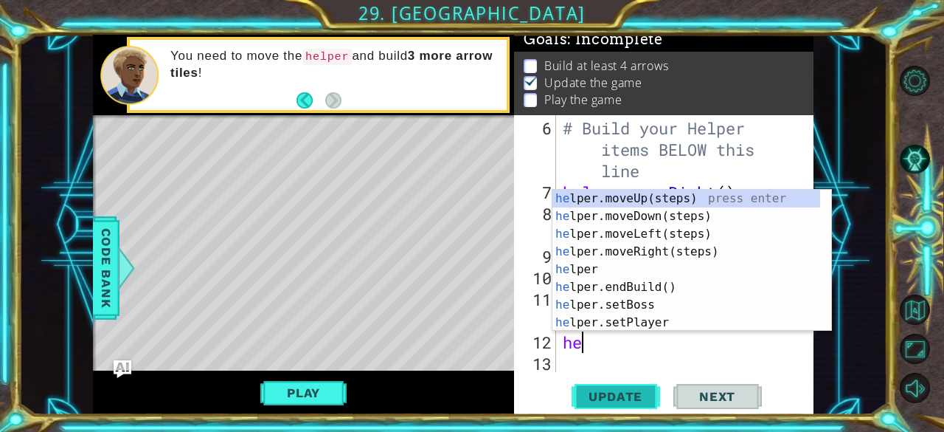
type textarea "hel"
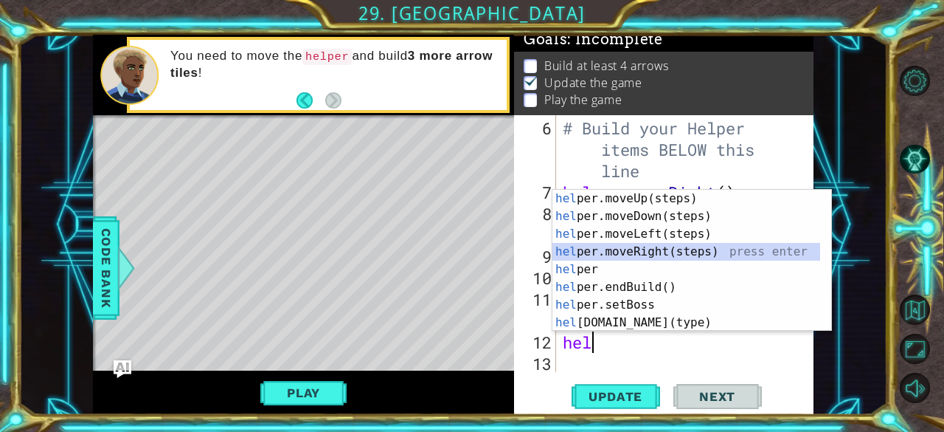
click at [735, 249] on div "hel per.moveUp(steps) press enter hel per.moveDown(steps) press enter hel per.m…" at bounding box center [687, 278] width 269 height 177
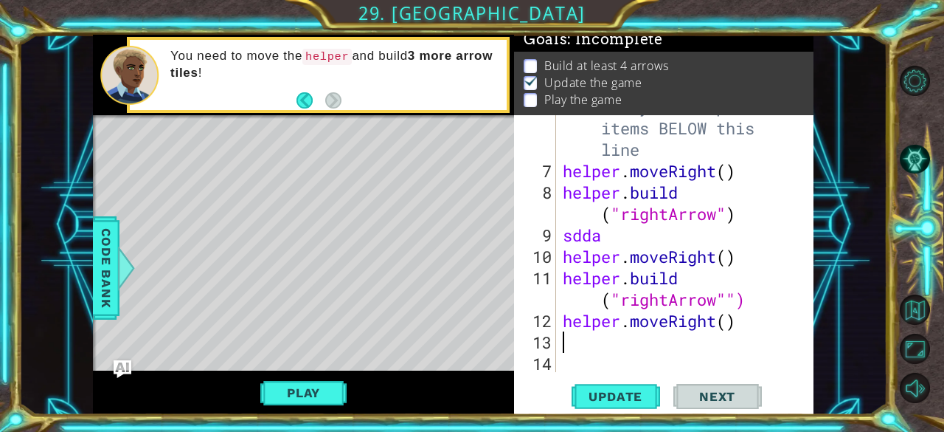
scroll to position [171, 0]
click at [720, 356] on div "# Build your Helper items BELOW this line helper . moveRight ( ) helper . build…" at bounding box center [683, 267] width 247 height 342
click at [691, 334] on div "# Build your Helper items BELOW this line helper . moveRight ( ) helper . build…" at bounding box center [683, 267] width 247 height 342
click at [857, 392] on div "1 ההההההההההההההההההההההההההההההההההההההההההההההההההההההההההההההההההההההההההההה…" at bounding box center [453, 225] width 869 height 380
drag, startPoint x: 819, startPoint y: 320, endPoint x: 566, endPoint y: 284, distance: 255.6
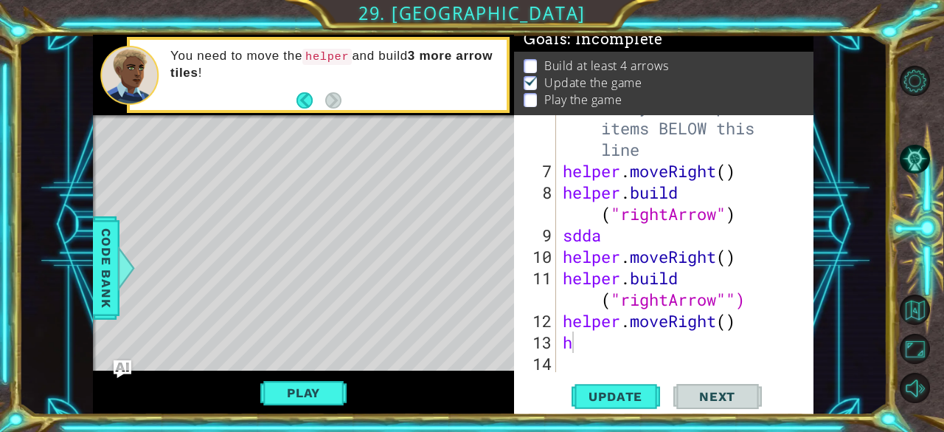
click at [566, 284] on div "1 ההההההההההההההההההההההההההההההההההההההההההההההההההההההההההההההההההההההההההההה…" at bounding box center [453, 225] width 869 height 380
click at [566, 284] on div "# Build your Helper items BELOW this line helper . moveRight ( ) helper . build…" at bounding box center [683, 267] width 247 height 342
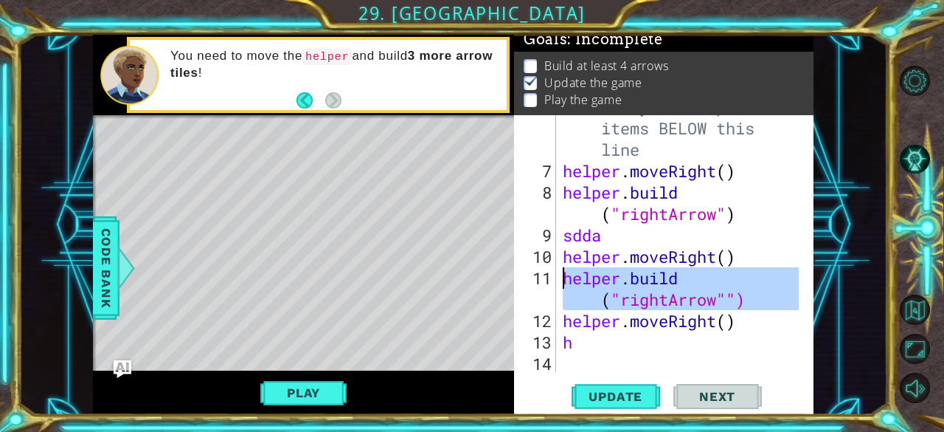
click at [647, 350] on div "# Build your Helper items BELOW this line helper . moveRight ( ) helper . build…" at bounding box center [683, 267] width 247 height 342
type textarea "h"
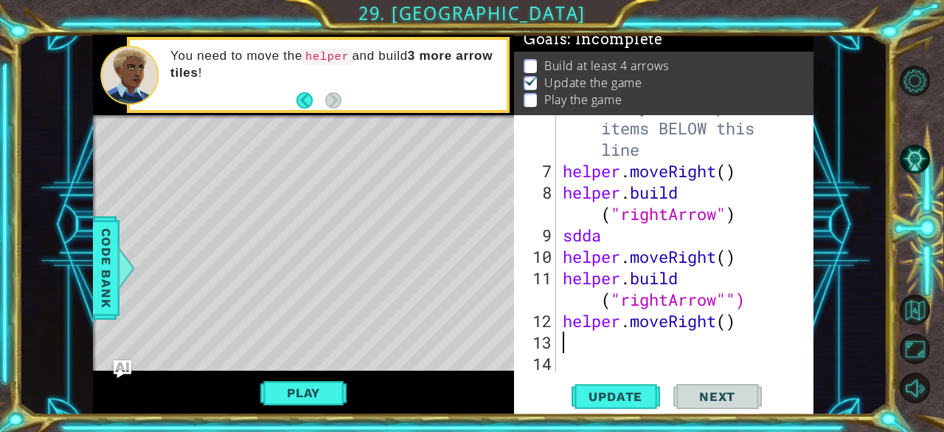
paste textarea "h"
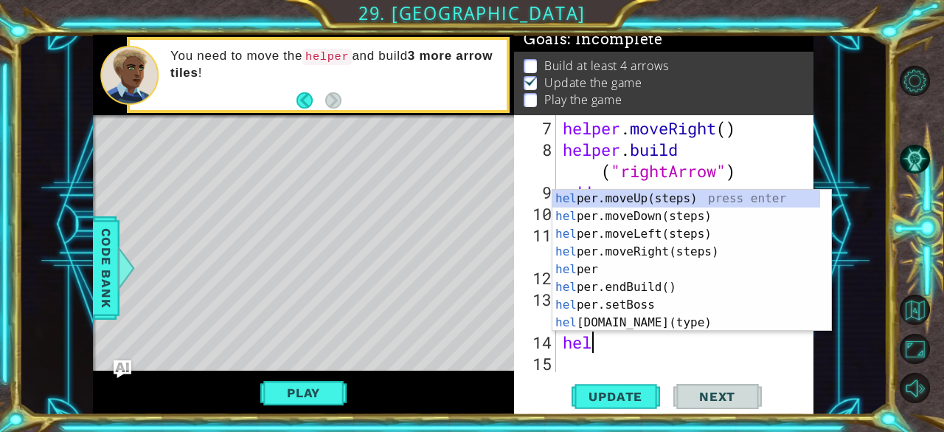
scroll to position [0, 0]
type textarea "helpe"
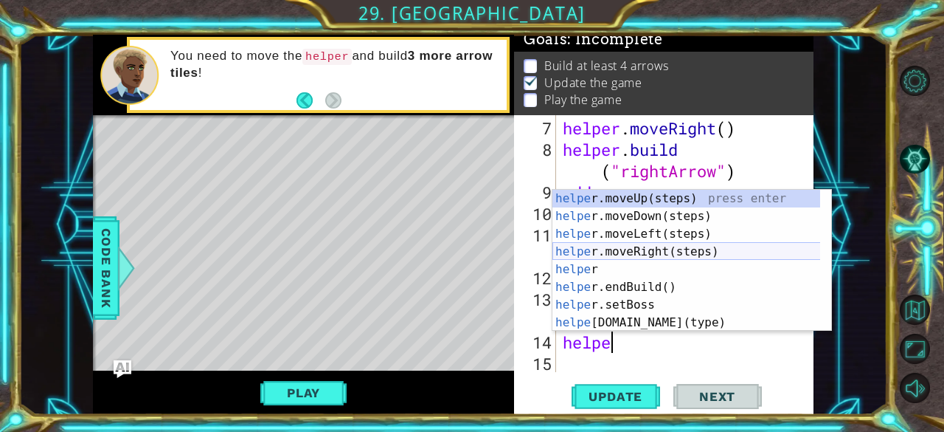
click at [679, 255] on div "helpe [PERSON_NAME]moveUp(steps) press enter helpe r.moveDown(steps) press ente…" at bounding box center [687, 278] width 269 height 177
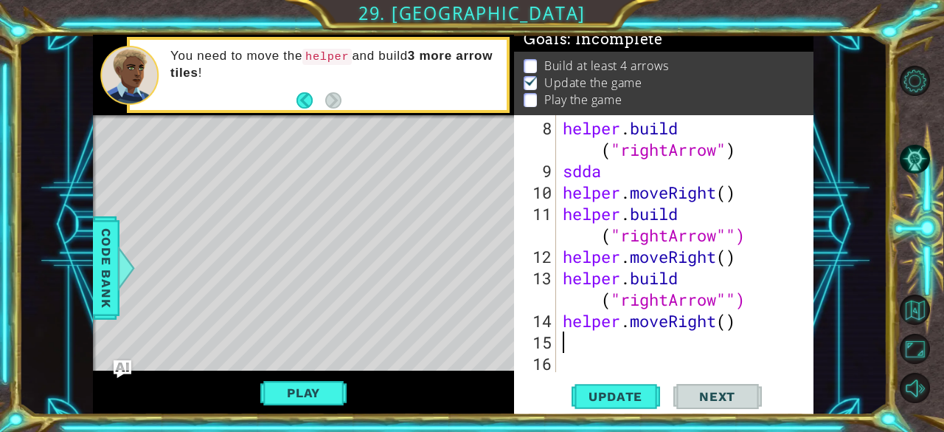
scroll to position [235, 0]
click at [702, 348] on div "helper . build ( "rightArrow" ) sdda helper . moveRight ( ) helper . build ( "r…" at bounding box center [683, 277] width 247 height 321
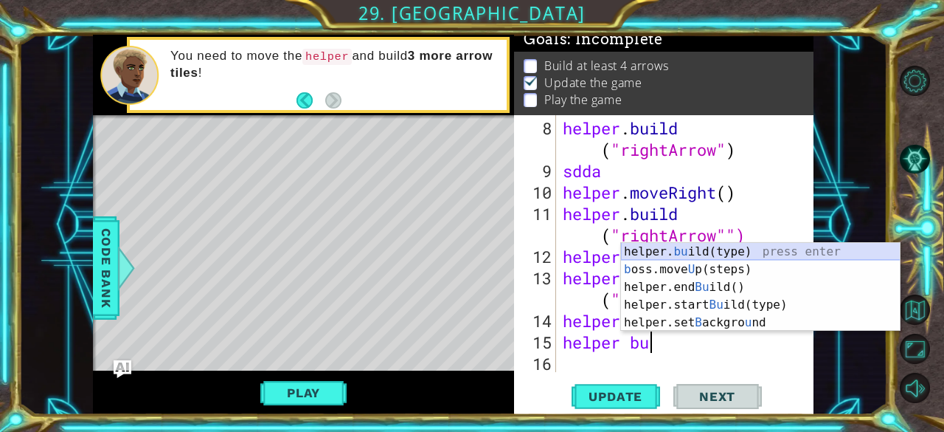
click at [736, 249] on div "helper. bu ild(type) press enter b oss.move U p(steps) press enter helper.end B…" at bounding box center [761, 305] width 280 height 124
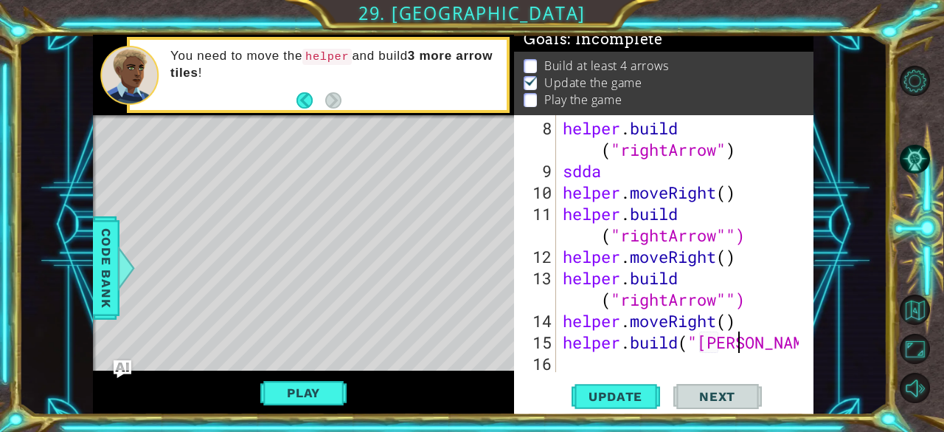
scroll to position [0, 7]
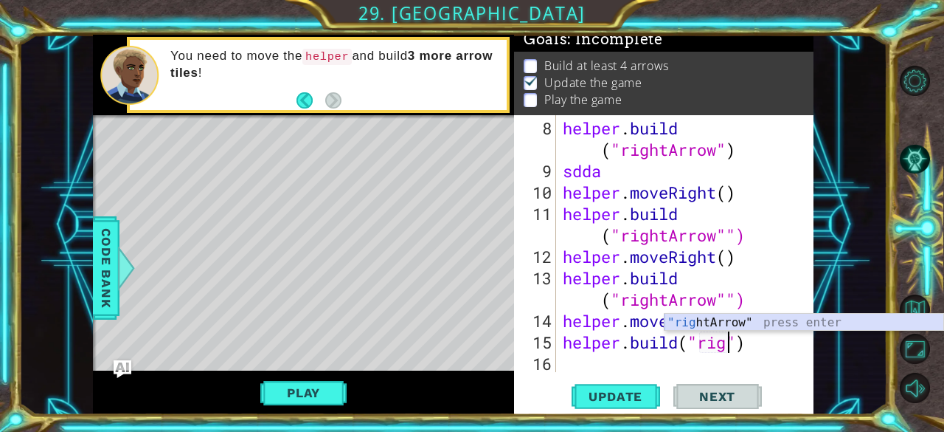
click at [742, 314] on div ""rig htArrow" press enter" at bounding box center [805, 340] width 280 height 53
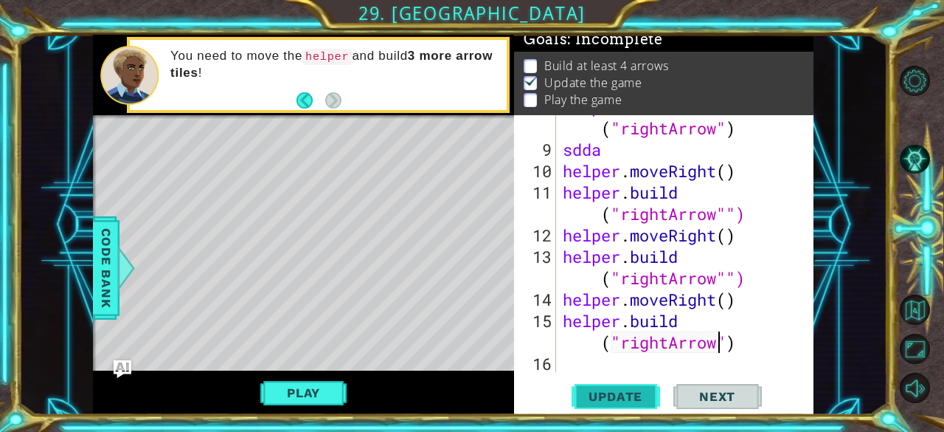
click at [640, 398] on span "Update" at bounding box center [615, 396] width 83 height 15
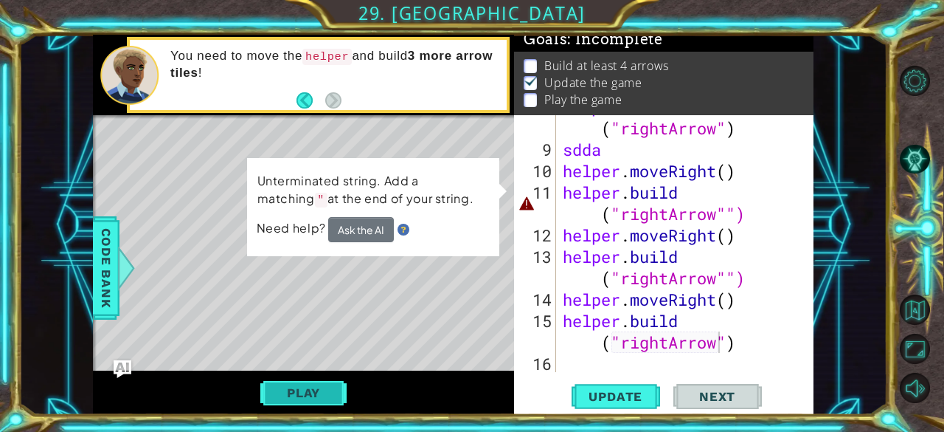
click at [304, 396] on button "Play" at bounding box center [303, 392] width 86 height 28
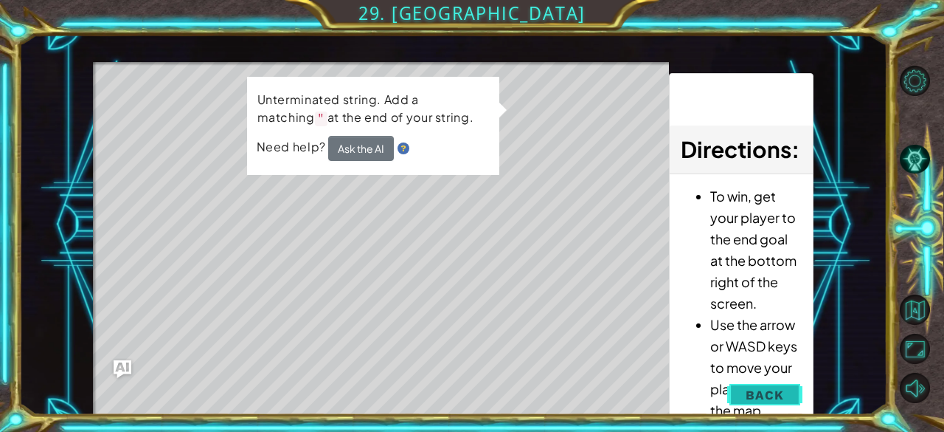
click at [756, 386] on button "Back" at bounding box center [764, 395] width 75 height 30
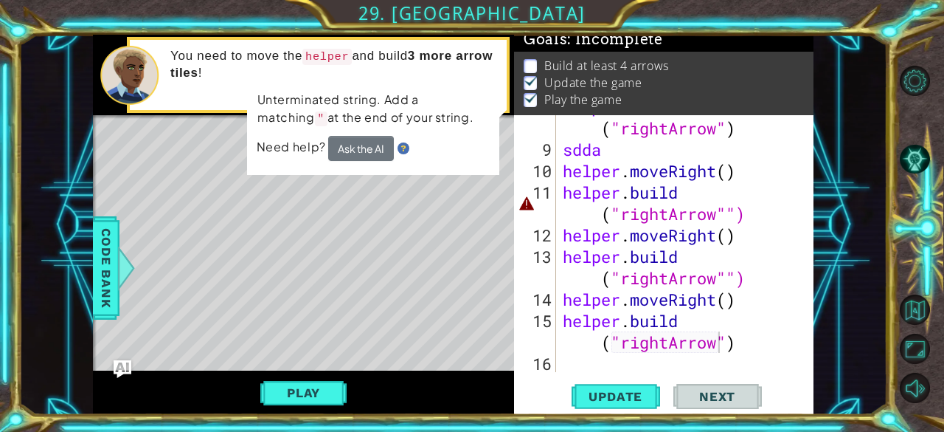
click at [735, 208] on div "helper . build ( "rightArrow" ) sdda helper . moveRight ( ) helper . build ( "r…" at bounding box center [683, 256] width 247 height 321
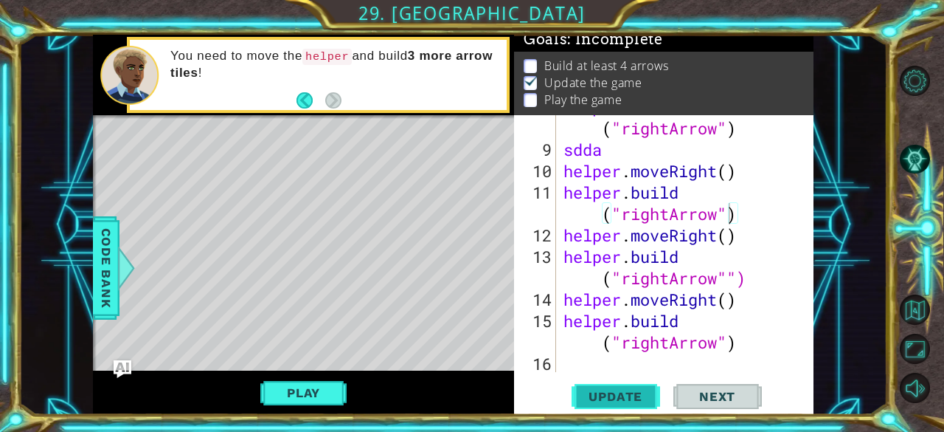
click at [629, 402] on span "Update" at bounding box center [615, 396] width 83 height 15
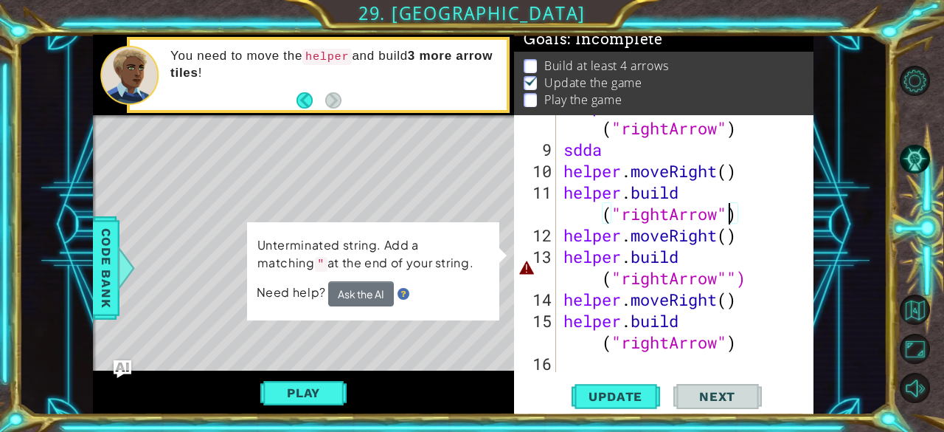
click at [738, 281] on div "helper . build ( "rightArrow" ) sdda helper . moveRight ( ) helper . build ( "r…" at bounding box center [684, 256] width 246 height 321
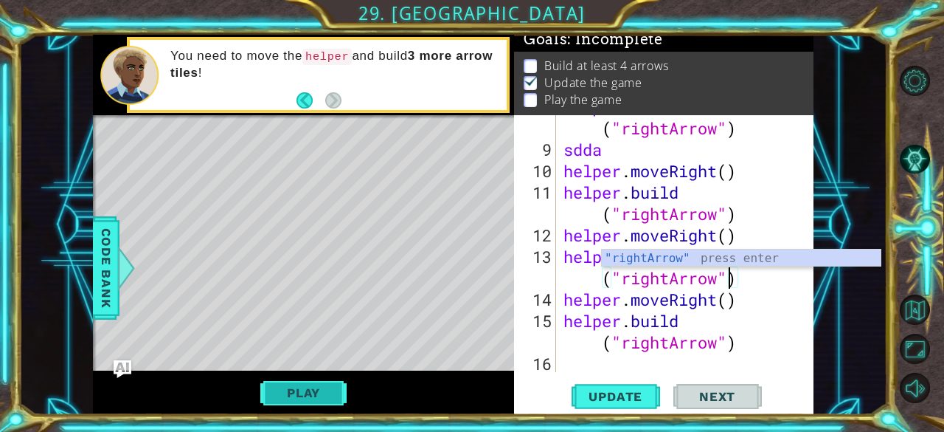
click at [318, 401] on button "Play" at bounding box center [303, 392] width 86 height 28
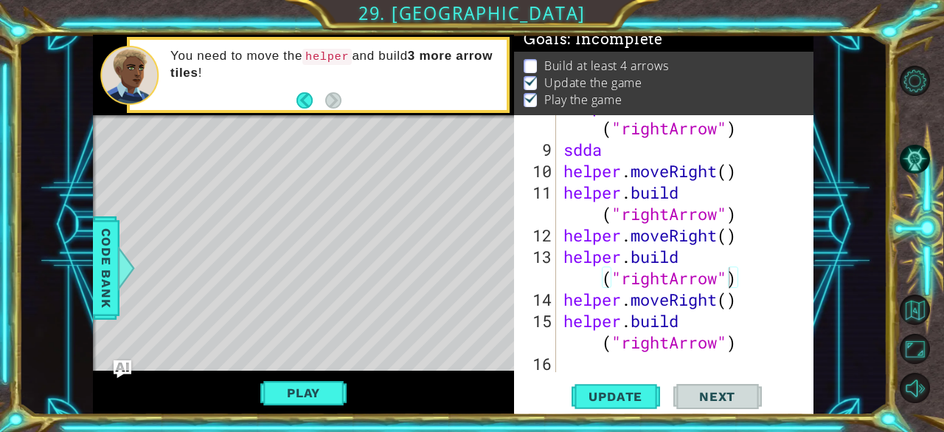
scroll to position [13, 0]
click at [637, 390] on span "Update" at bounding box center [615, 396] width 83 height 15
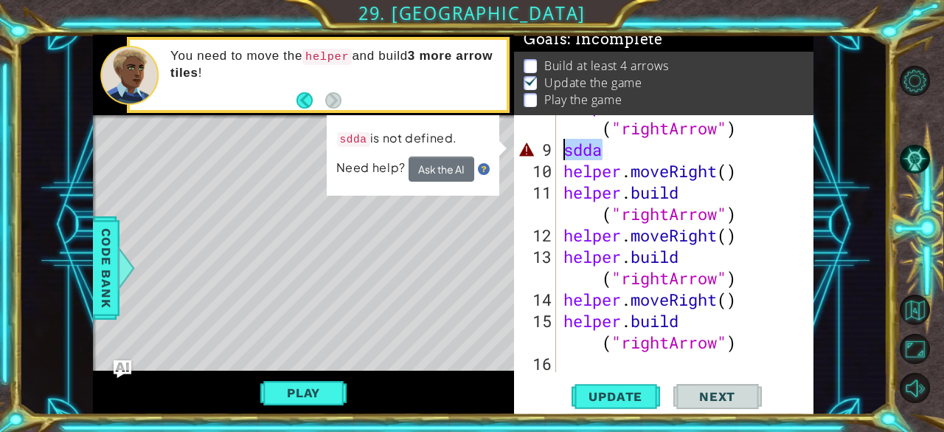
drag, startPoint x: 608, startPoint y: 139, endPoint x: 540, endPoint y: 150, distance: 68.8
click at [540, 150] on div "[DOMAIN_NAME]("rightArrow") 8 9 10 11 12 13 14 15 16 helper . build ( "rightArr…" at bounding box center [662, 243] width 297 height 257
click at [537, 155] on div "9" at bounding box center [536, 149] width 39 height 21
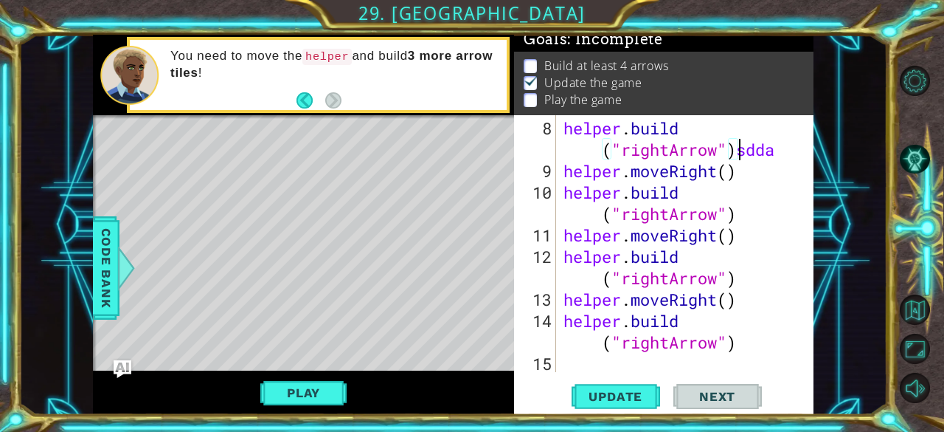
scroll to position [235, 0]
click at [790, 162] on div "helper . build ( "rightArrow" ) sdda helper . moveRight ( ) helper . build ( "r…" at bounding box center [684, 277] width 246 height 321
click at [786, 151] on div "helper . build ( "rightArrow" ) sdda helper . moveRight ( ) helper . build ( "r…" at bounding box center [684, 277] width 246 height 321
type textarea "[DOMAIN_NAME]("rightArrow")"
click at [279, 374] on div "Play" at bounding box center [303, 392] width 421 height 44
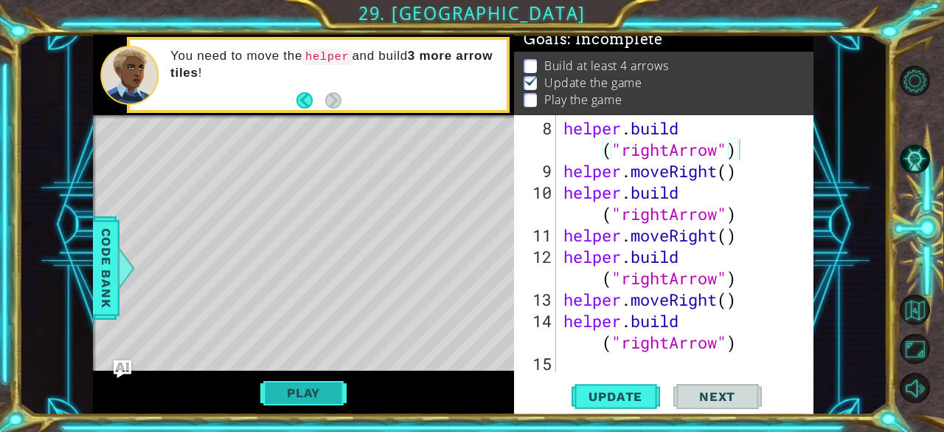
click at [282, 383] on button "Play" at bounding box center [303, 392] width 86 height 28
